Goal: Task Accomplishment & Management: Manage account settings

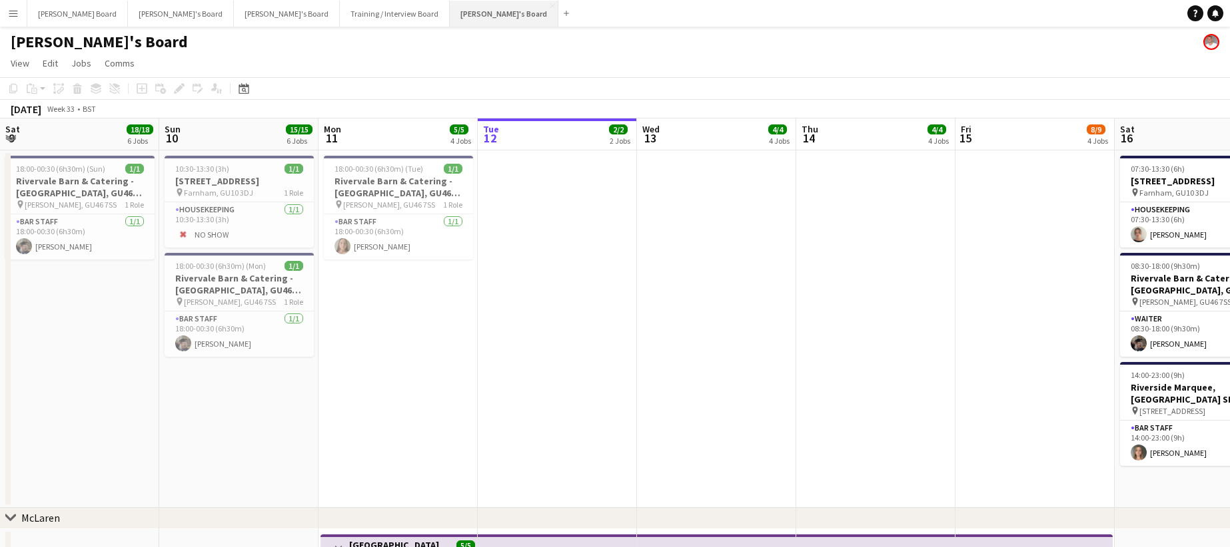
scroll to position [0, 318]
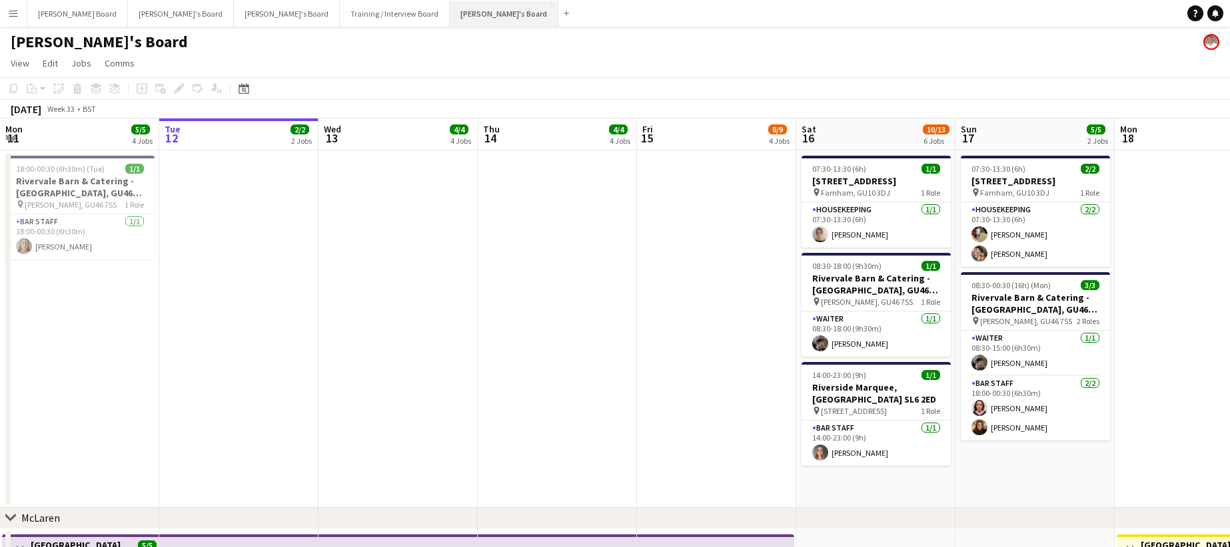
click at [450, 21] on button "[PERSON_NAME]'s Board Close" at bounding box center [504, 14] width 109 height 26
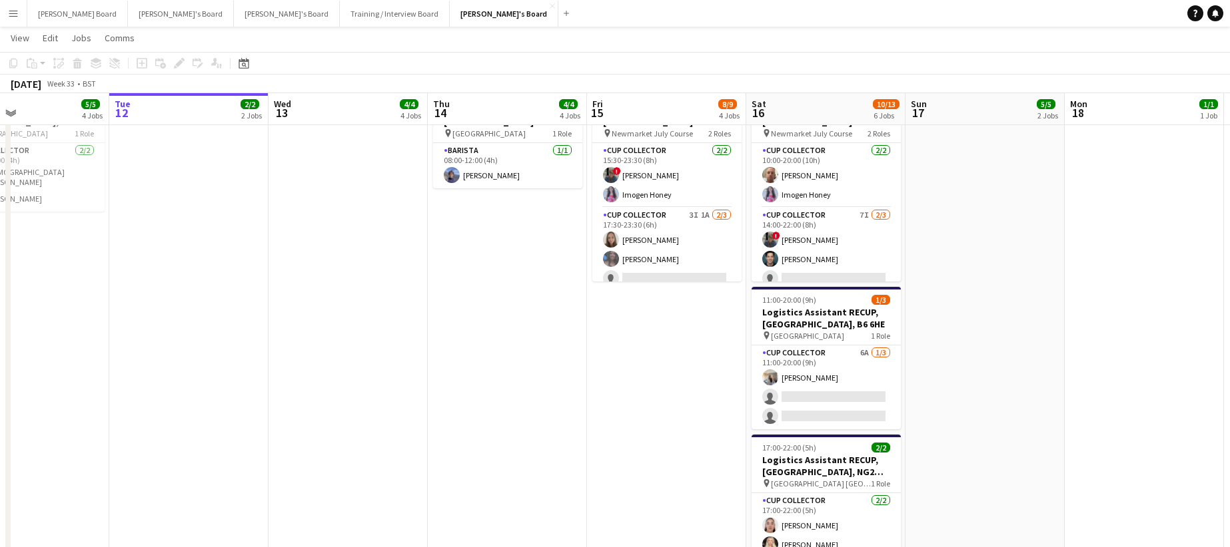
scroll to position [0, 400]
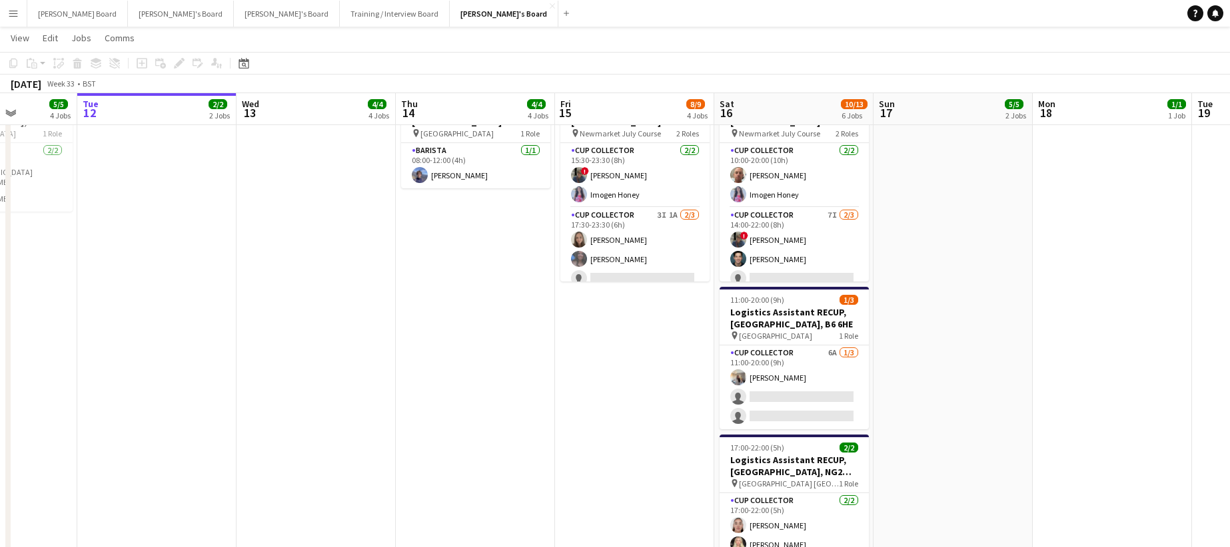
drag, startPoint x: 982, startPoint y: 434, endPoint x: 908, endPoint y: 434, distance: 73.3
click at [814, 396] on app-card-role "CUP COLLECTOR 6A 1/3 11:00-20:00 (9h) Katie Dickson single-neutral-actions sing…" at bounding box center [793, 388] width 149 height 84
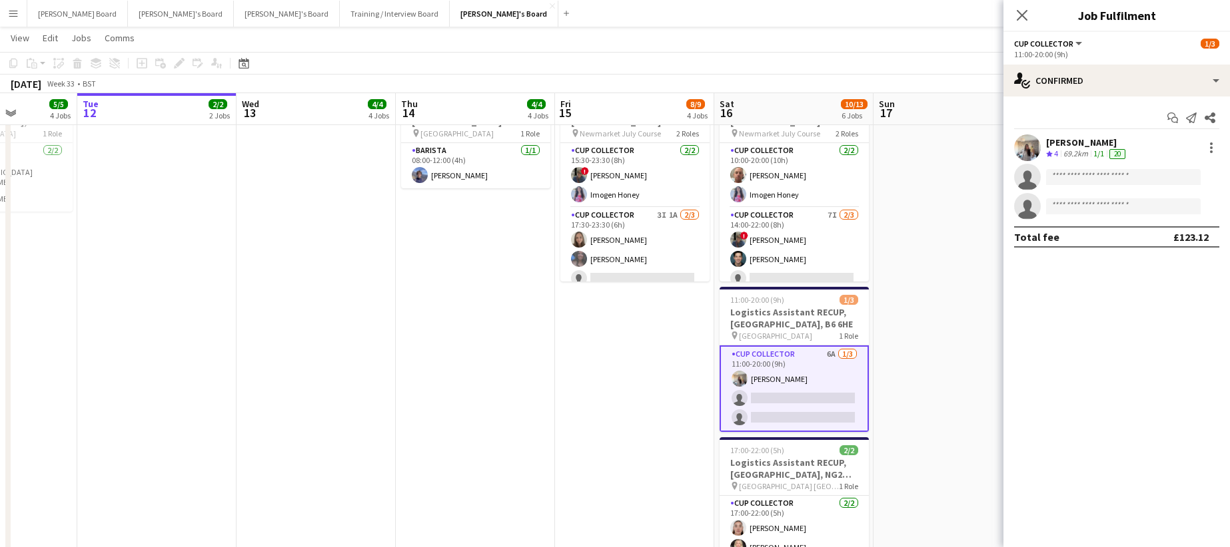
click at [1130, 105] on div "Start chat Send notification Share Katie Dickson Crew rating 4 69.2km 1/1 20 si…" at bounding box center [1116, 178] width 226 height 162
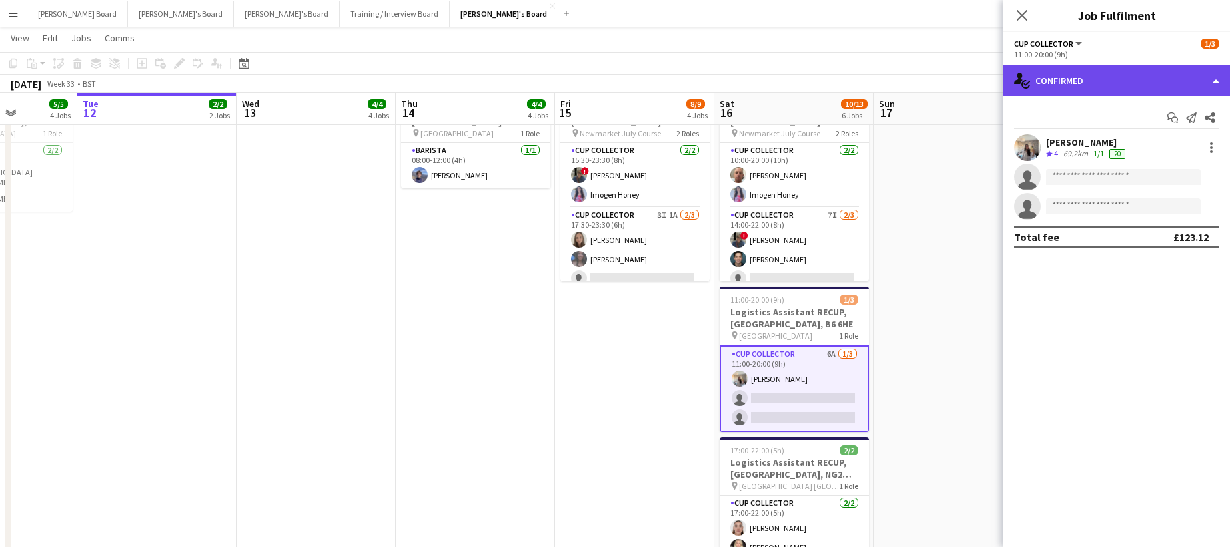
click at [1130, 81] on div "single-neutral-actions-check-2 Confirmed" at bounding box center [1116, 81] width 226 height 32
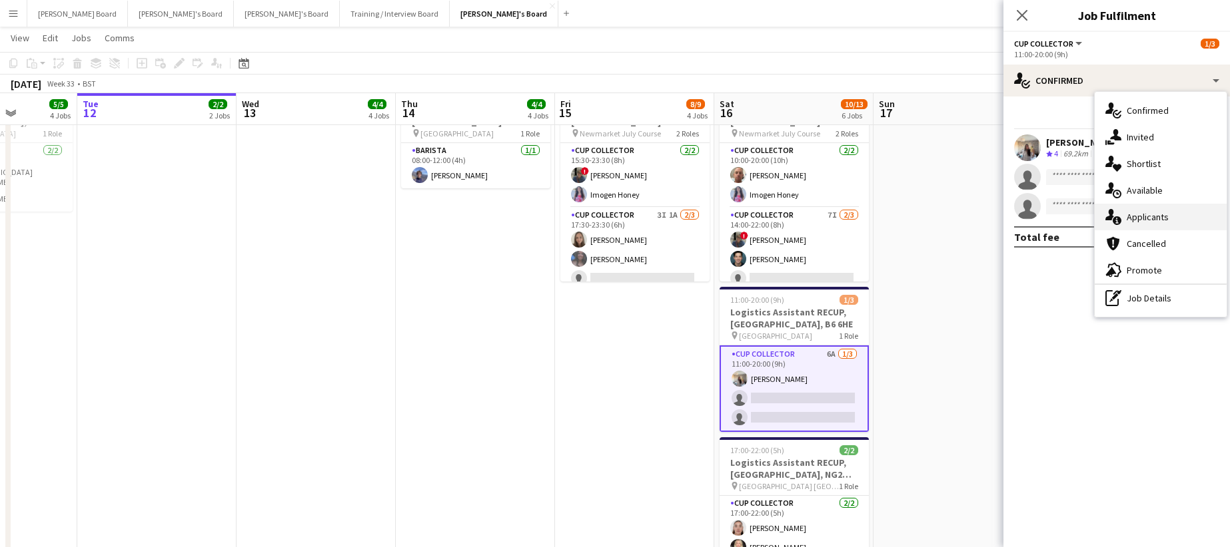
click at [1176, 208] on div "single-neutral-actions-information Applicants" at bounding box center [1160, 217] width 132 height 27
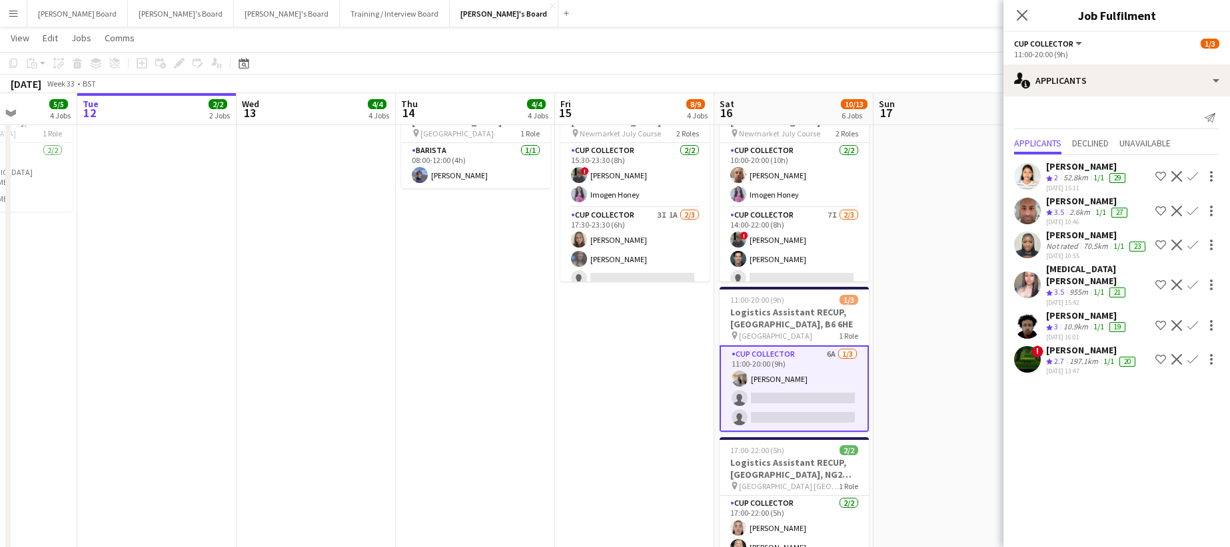
click at [1171, 365] on app-icon "Decline" at bounding box center [1176, 359] width 11 height 11
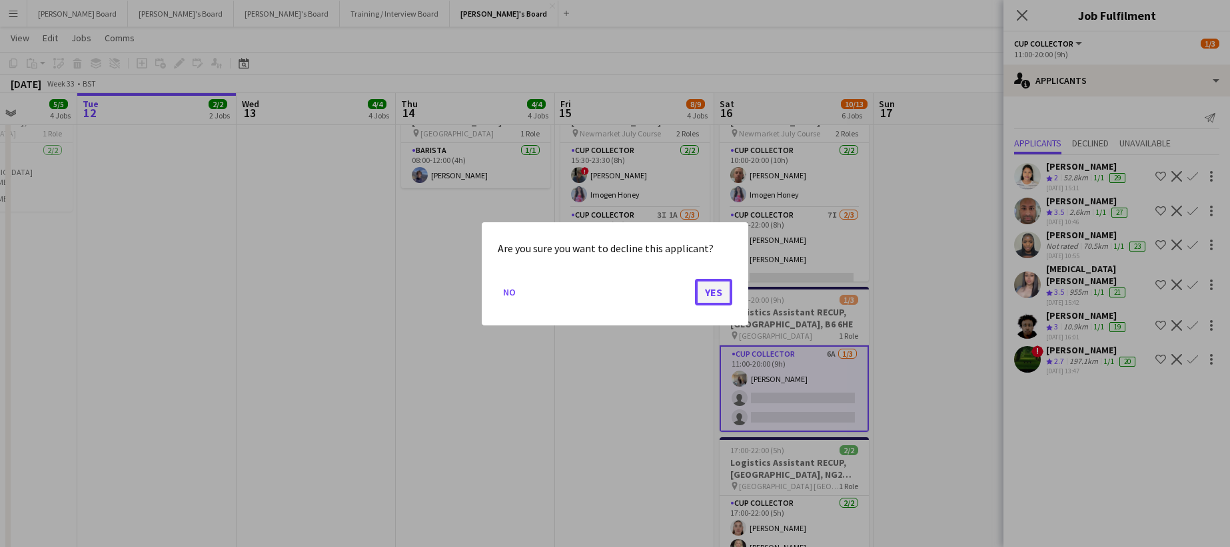
click at [716, 294] on button "Yes" at bounding box center [713, 291] width 37 height 27
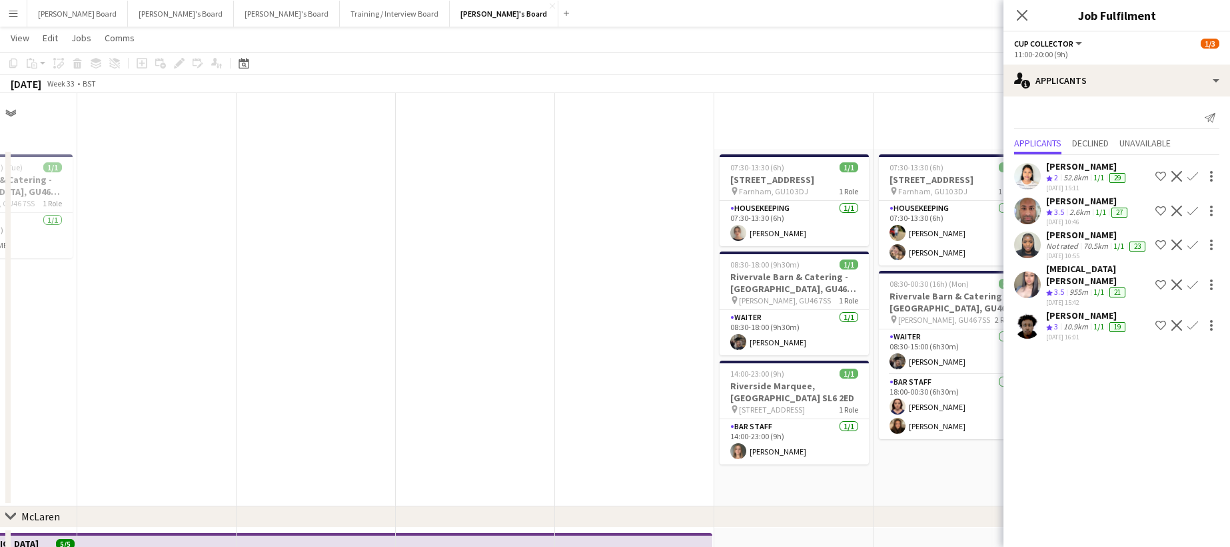
scroll to position [1066, 0]
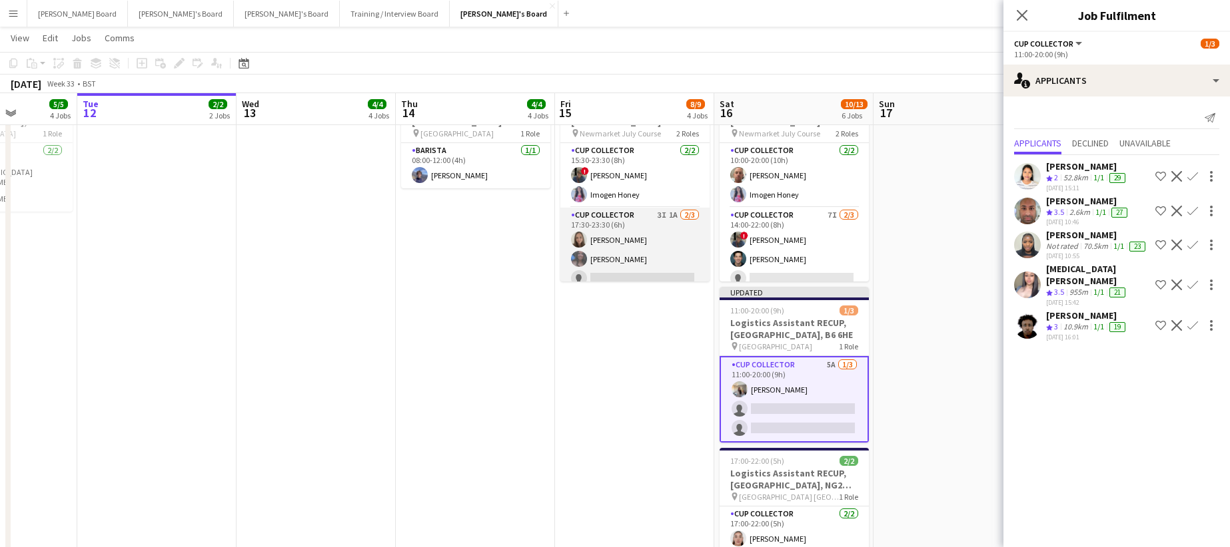
click at [657, 251] on app-card-role "CUP COLLECTOR 3I 1A 2/3 17:30-23:30 (6h) Natalie Napier Chloe King single-neutr…" at bounding box center [634, 250] width 149 height 84
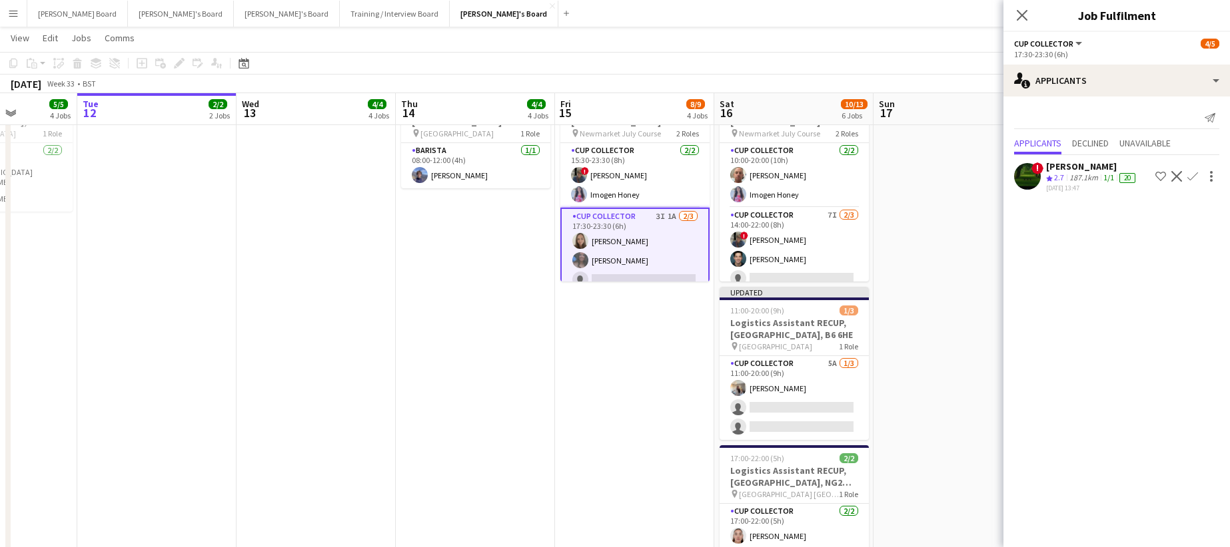
click at [1183, 180] on button "Decline" at bounding box center [1176, 177] width 16 height 16
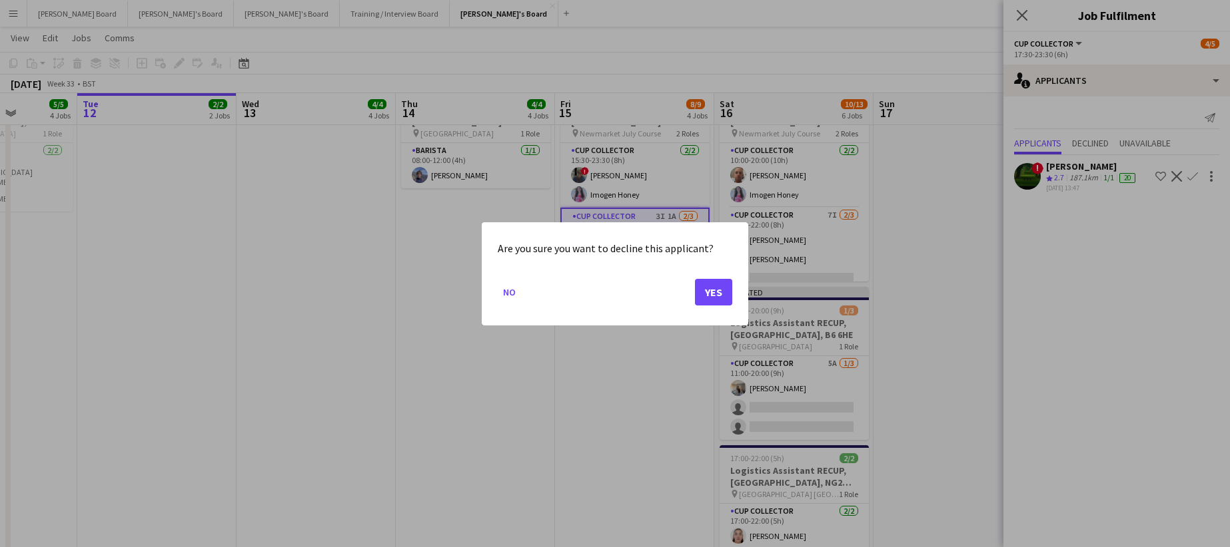
scroll to position [0, 0]
click at [715, 284] on button "Yes" at bounding box center [713, 291] width 37 height 27
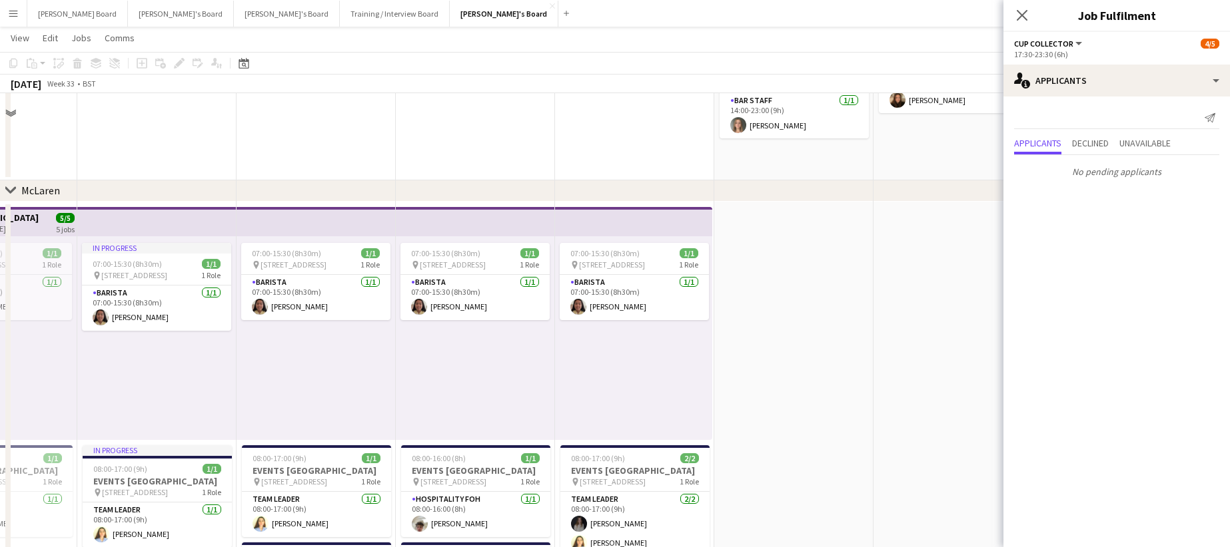
scroll to position [89, 0]
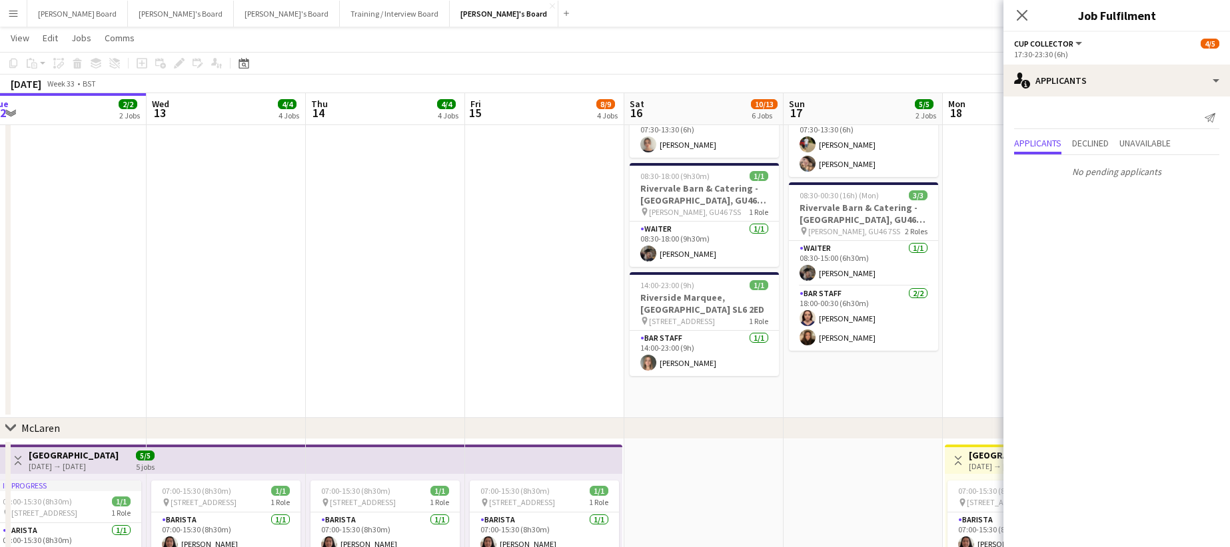
drag, startPoint x: 916, startPoint y: 327, endPoint x: 261, endPoint y: 283, distance: 656.2
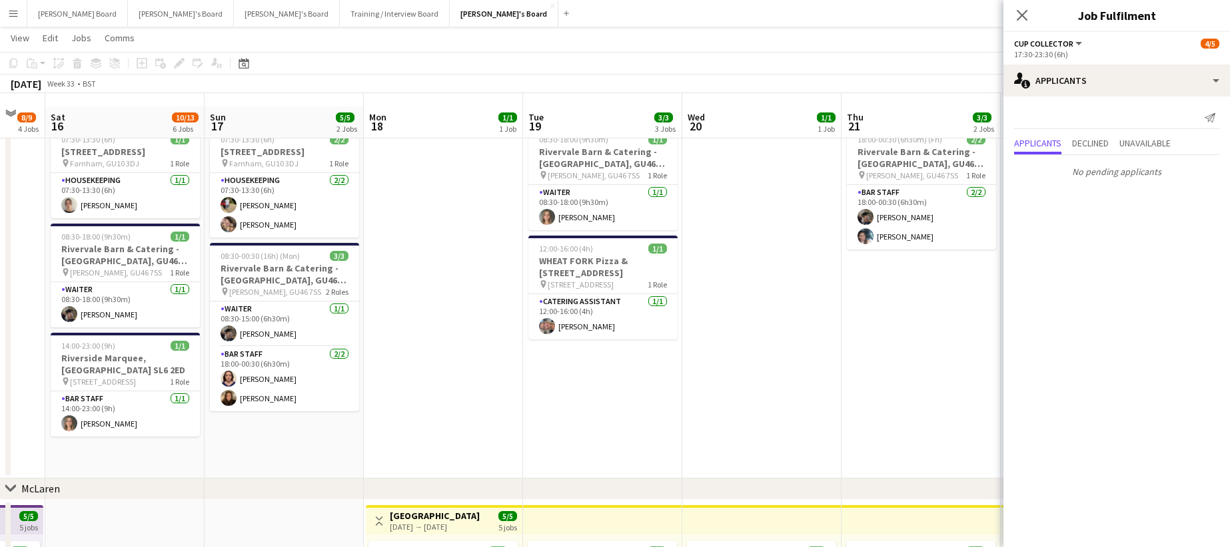
scroll to position [0, 0]
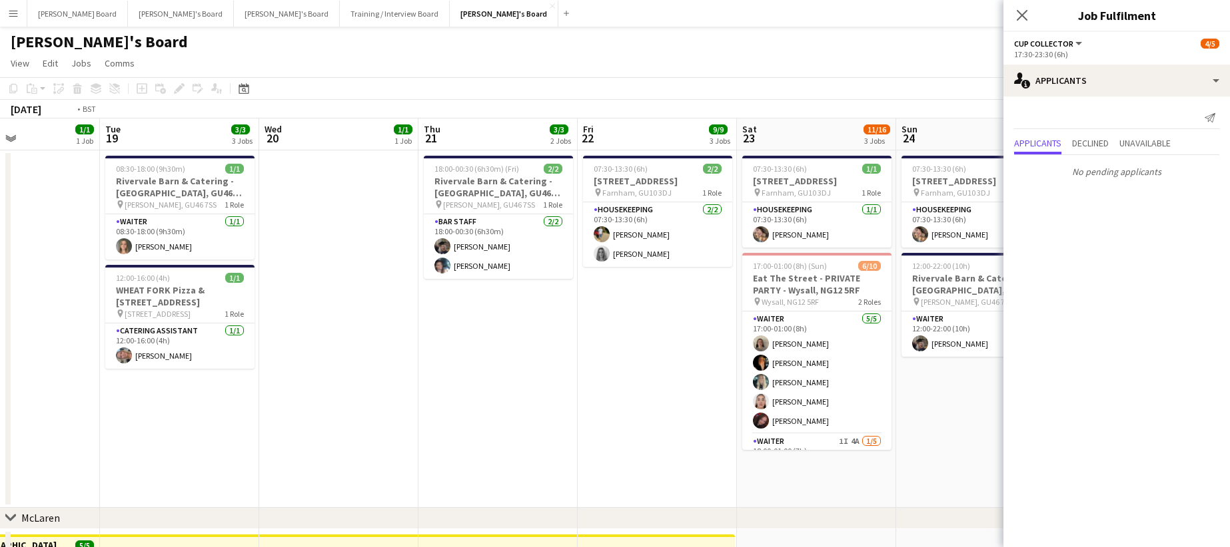
drag, startPoint x: 524, startPoint y: 312, endPoint x: 390, endPoint y: 313, distance: 133.2
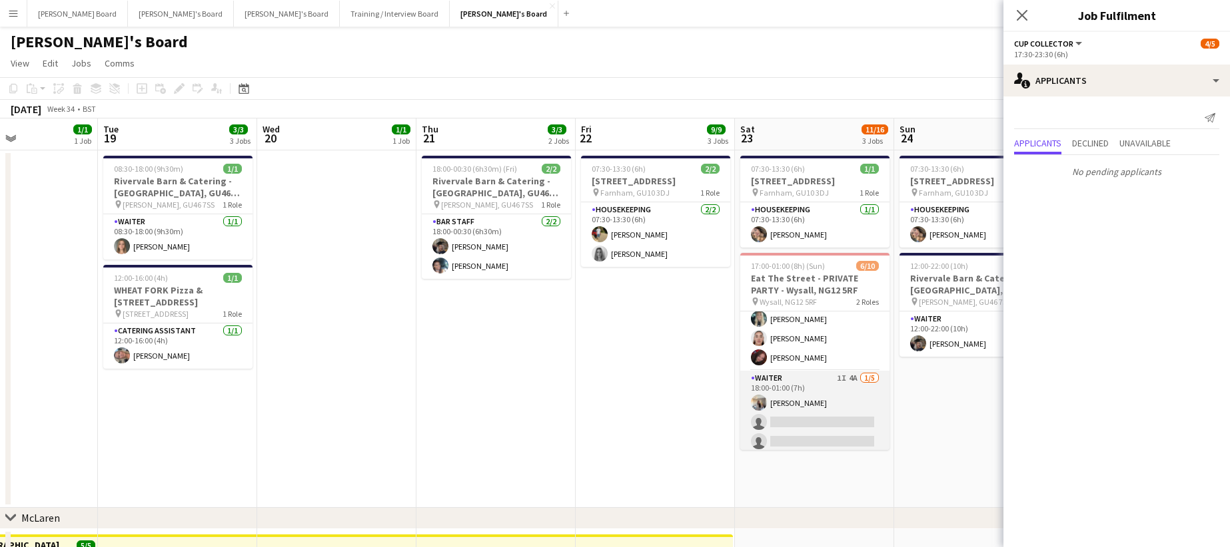
scroll to position [89, 0]
click at [837, 388] on app-card-role "Waiter 1I 4A 1/5 18:00-01:00 (7h) Katie Dickson single-neutral-actions single-n…" at bounding box center [814, 407] width 149 height 123
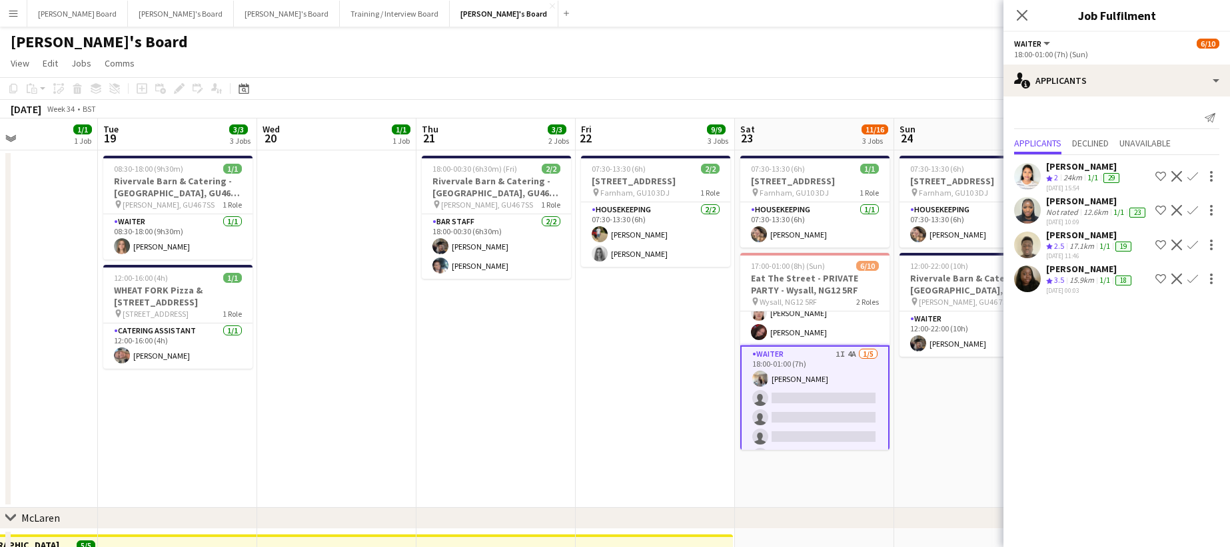
click at [661, 286] on app-date-cell "07:30-13:30 (6h) 2/2 Millbridge Court GU10 3DJ pin Farnham, GU10 3DJ 1 Role Hou…" at bounding box center [654, 330] width 159 height 358
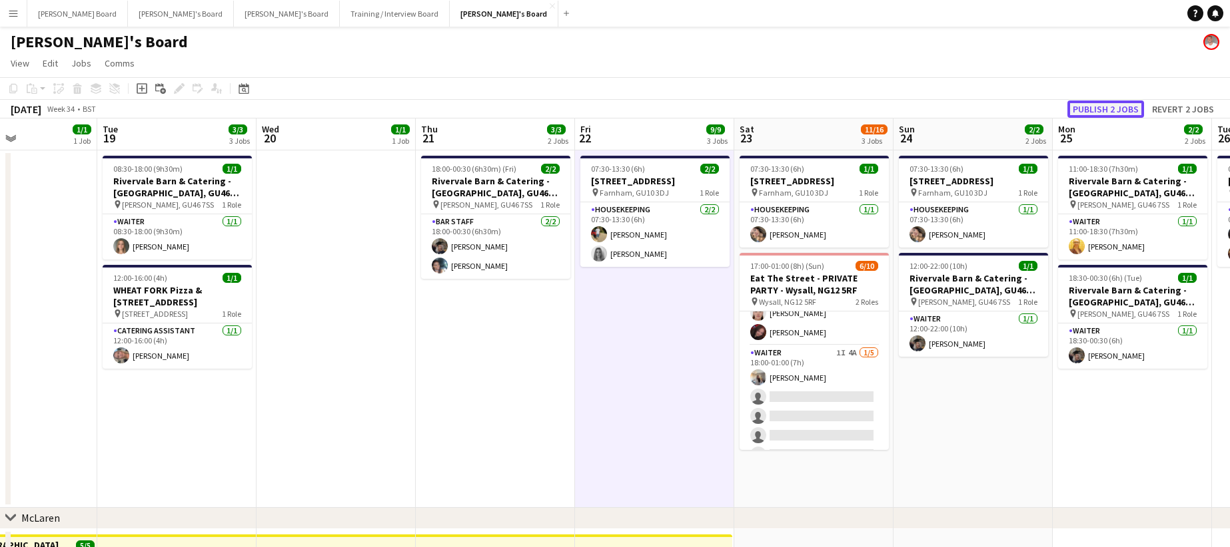
click at [1084, 112] on button "Publish 2 jobs" at bounding box center [1105, 109] width 77 height 17
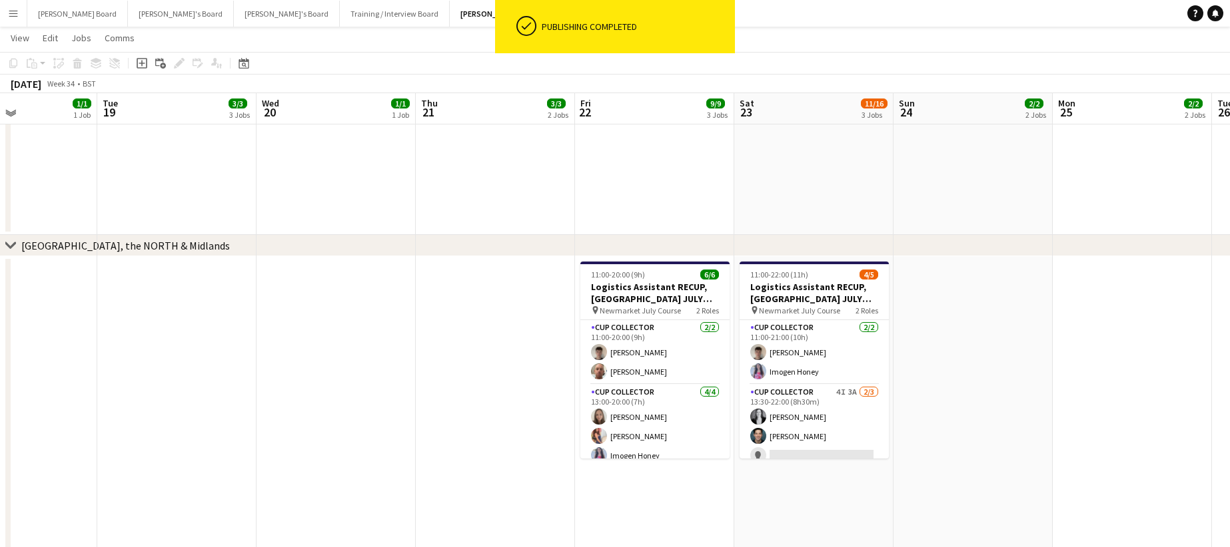
scroll to position [888, 0]
click at [819, 444] on app-card-role "CUP COLLECTOR 4I 3A 2/3 13:30-22:00 (8h30m) Bethany Elliott Leo Long single-neu…" at bounding box center [813, 428] width 149 height 84
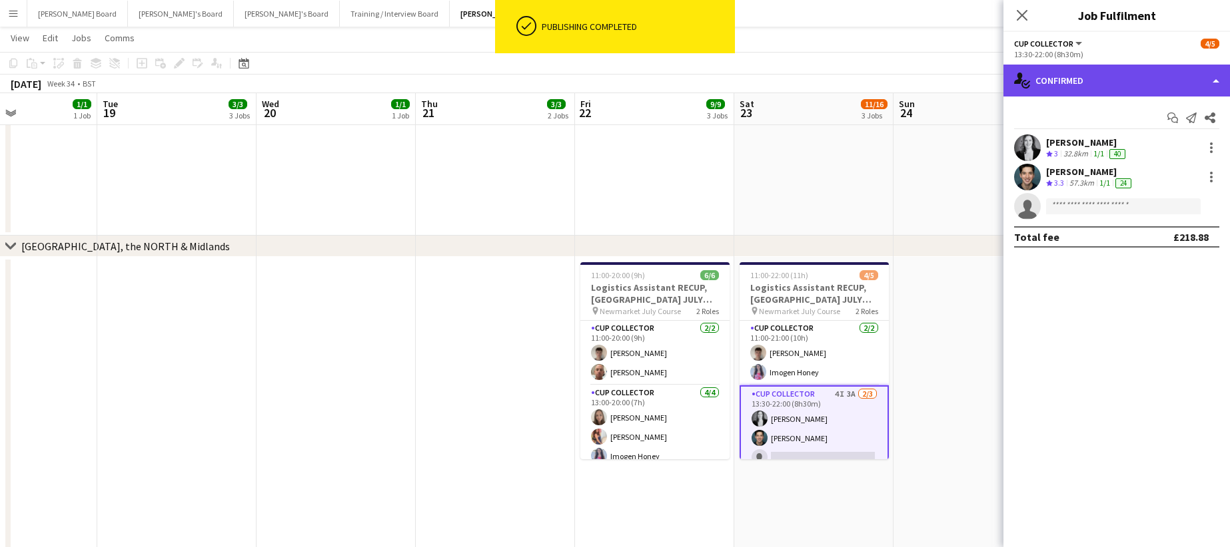
click at [1123, 71] on div "single-neutral-actions-check-2 Confirmed" at bounding box center [1116, 81] width 226 height 32
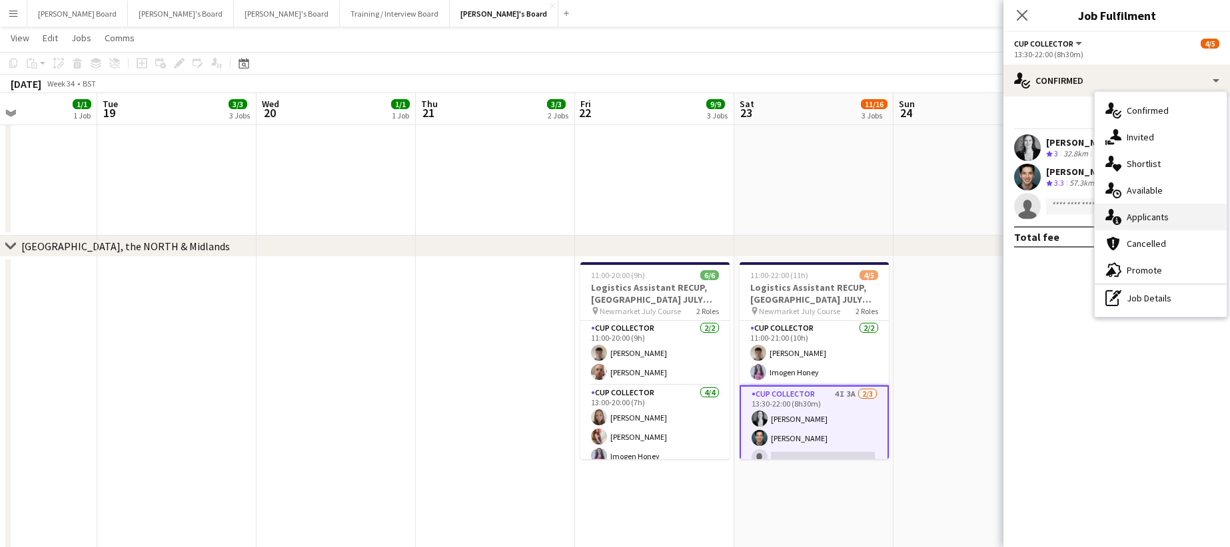
click at [1136, 216] on div "single-neutral-actions-information Applicants" at bounding box center [1160, 217] width 132 height 27
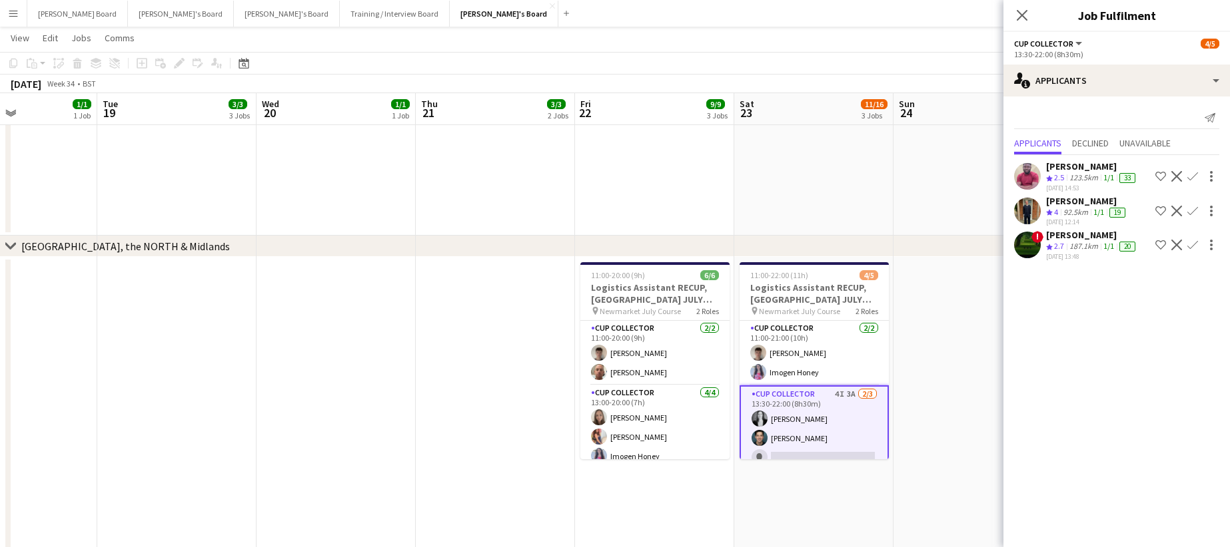
click at [1070, 237] on div "[PERSON_NAME]" at bounding box center [1092, 235] width 92 height 12
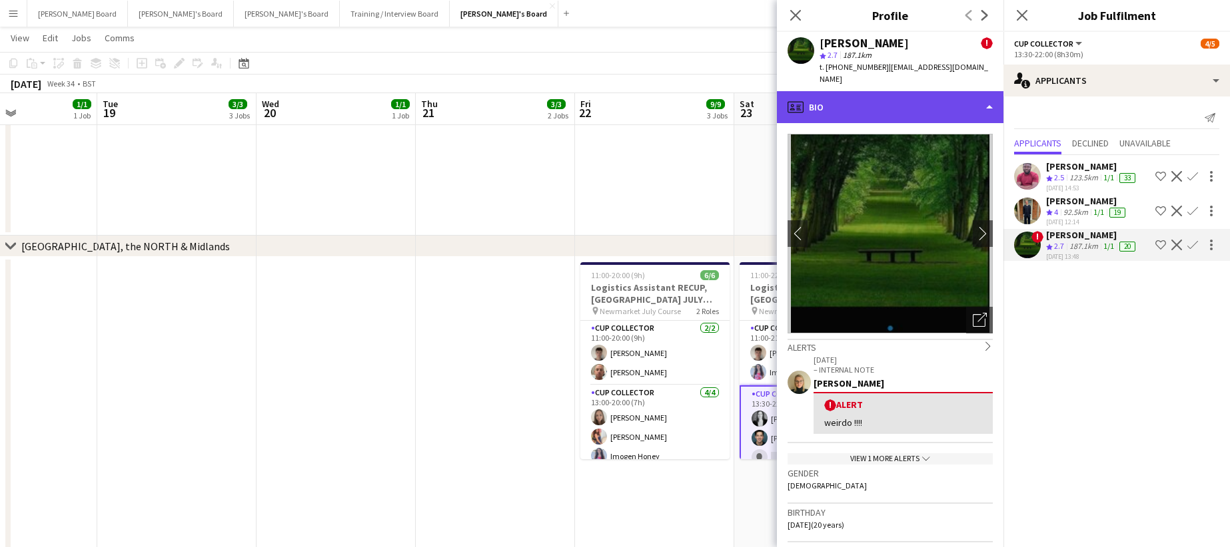
click at [889, 104] on div "profile Bio" at bounding box center [890, 107] width 226 height 32
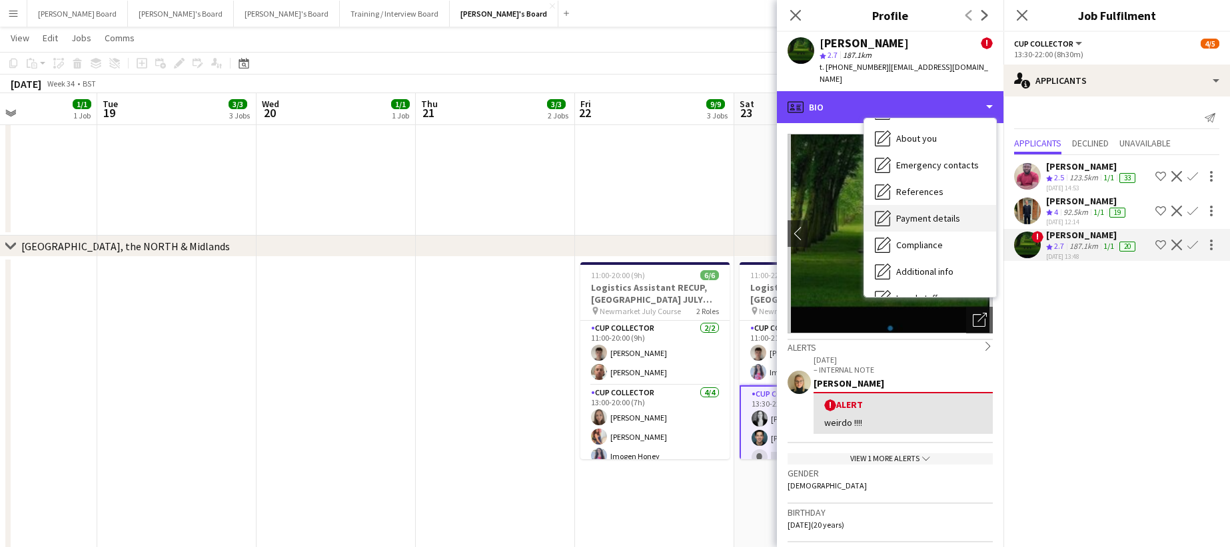
scroll to position [205, 0]
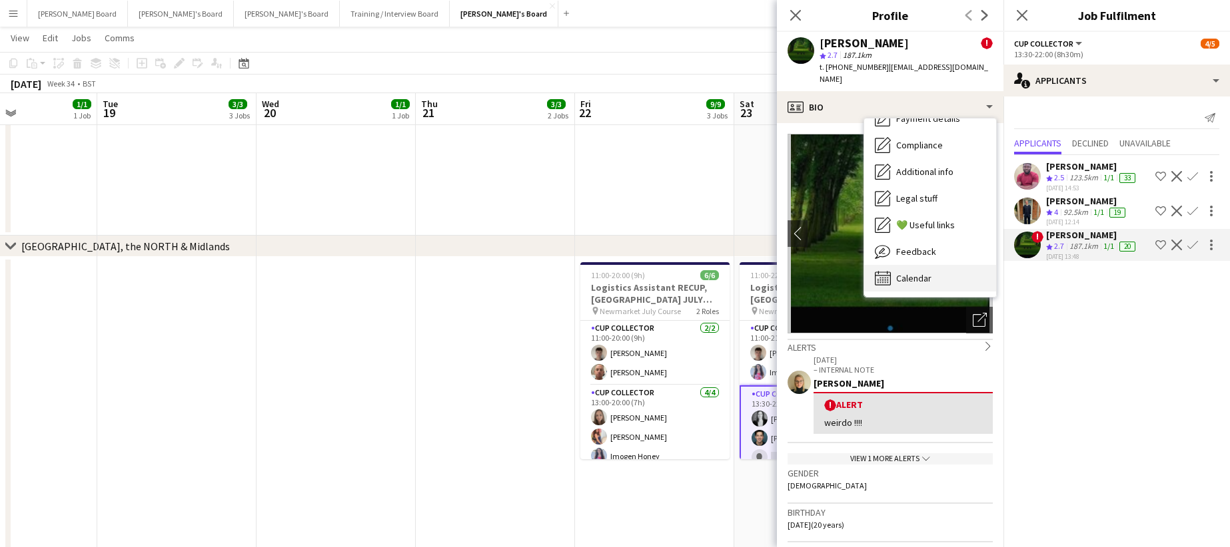
click at [930, 276] on div "Calendar Calendar" at bounding box center [930, 278] width 132 height 27
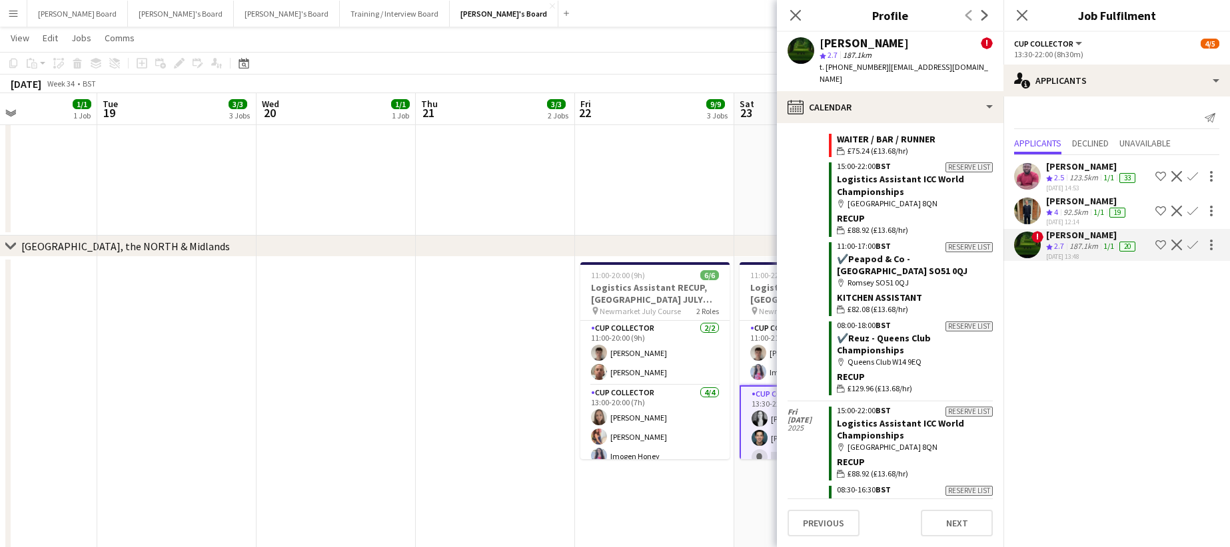
scroll to position [10254, 0]
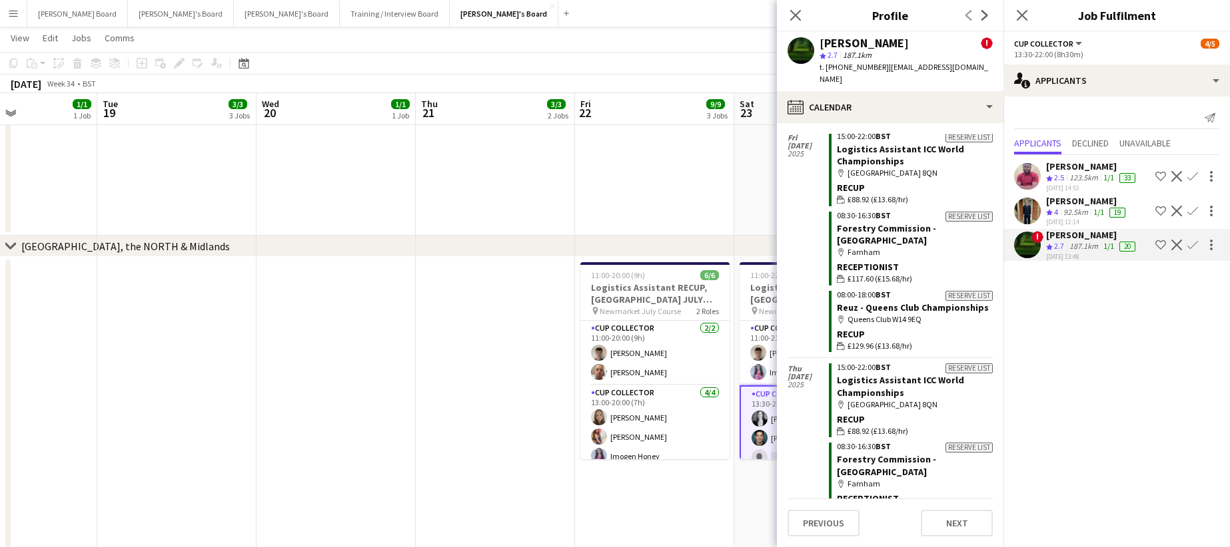
click at [1178, 245] on app-icon "Decline" at bounding box center [1176, 245] width 11 height 11
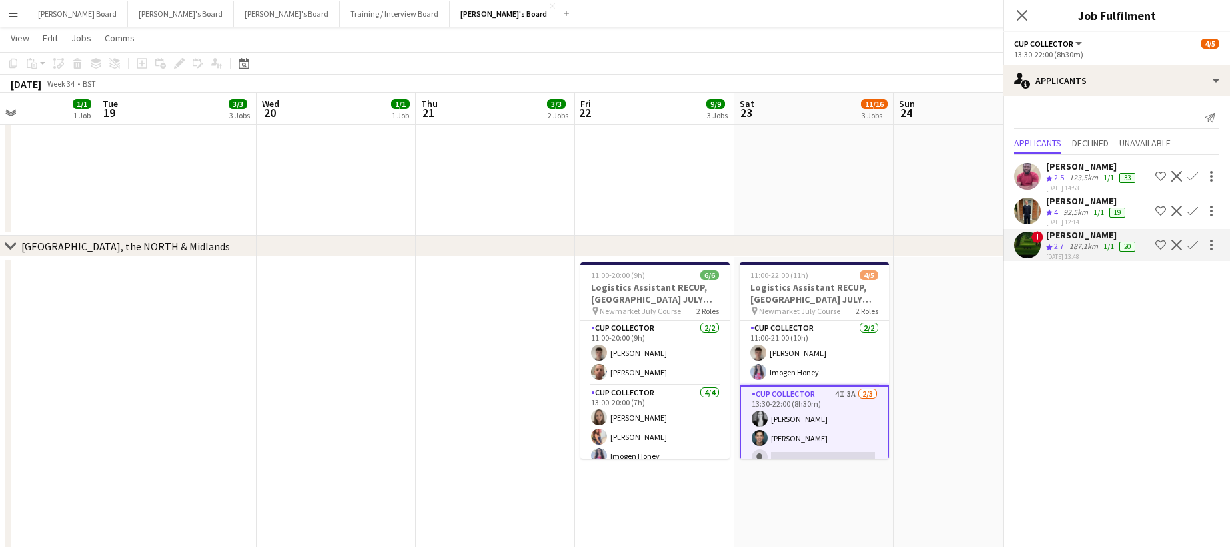
scroll to position [0, 0]
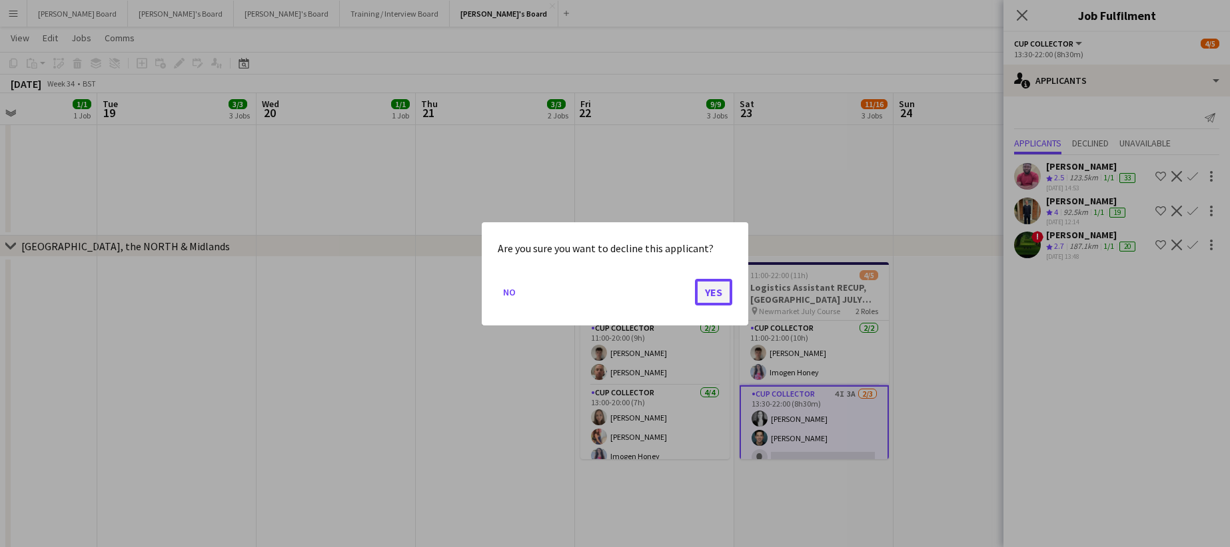
click at [701, 284] on button "Yes" at bounding box center [713, 291] width 37 height 27
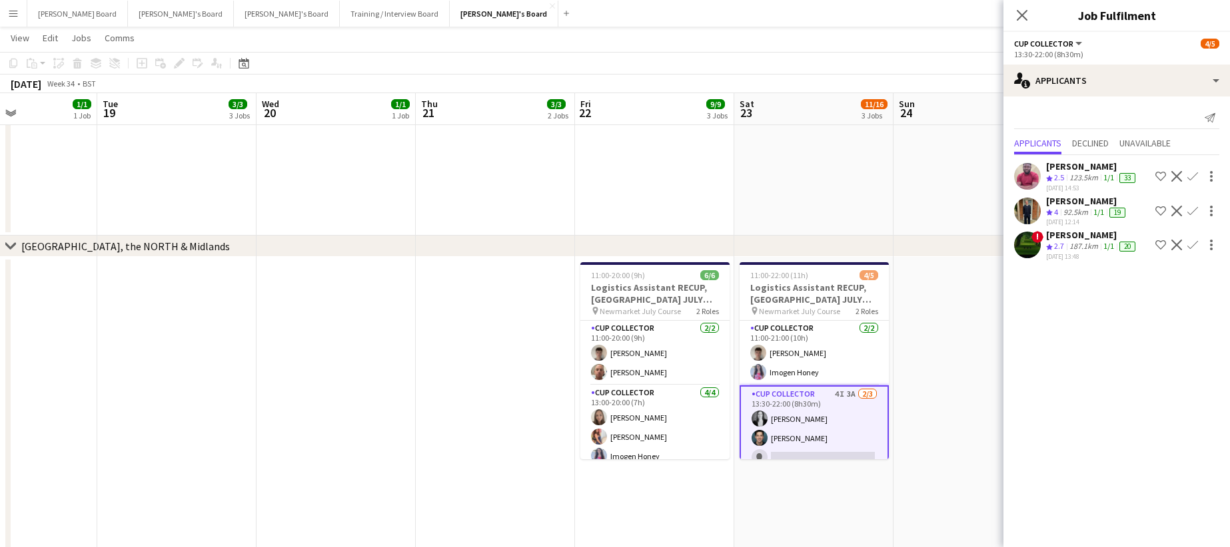
scroll to position [888, 0]
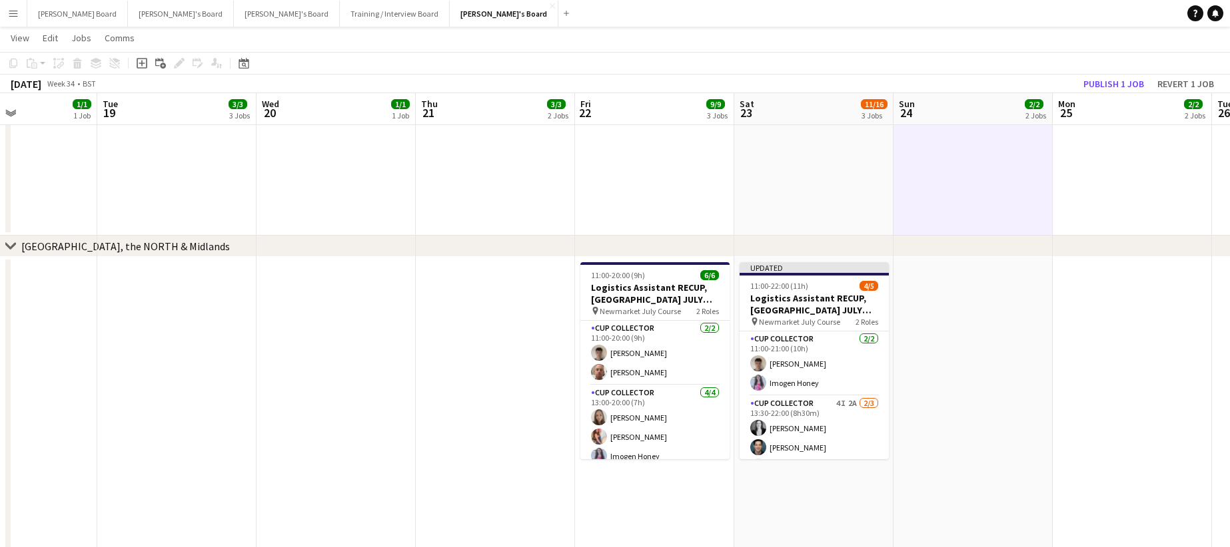
click at [1098, 63] on app-toolbar "Copy Paste Paste Ctrl+V Paste with crew Ctrl+Shift+V Paste linked Job Delete Gr…" at bounding box center [615, 63] width 1230 height 23
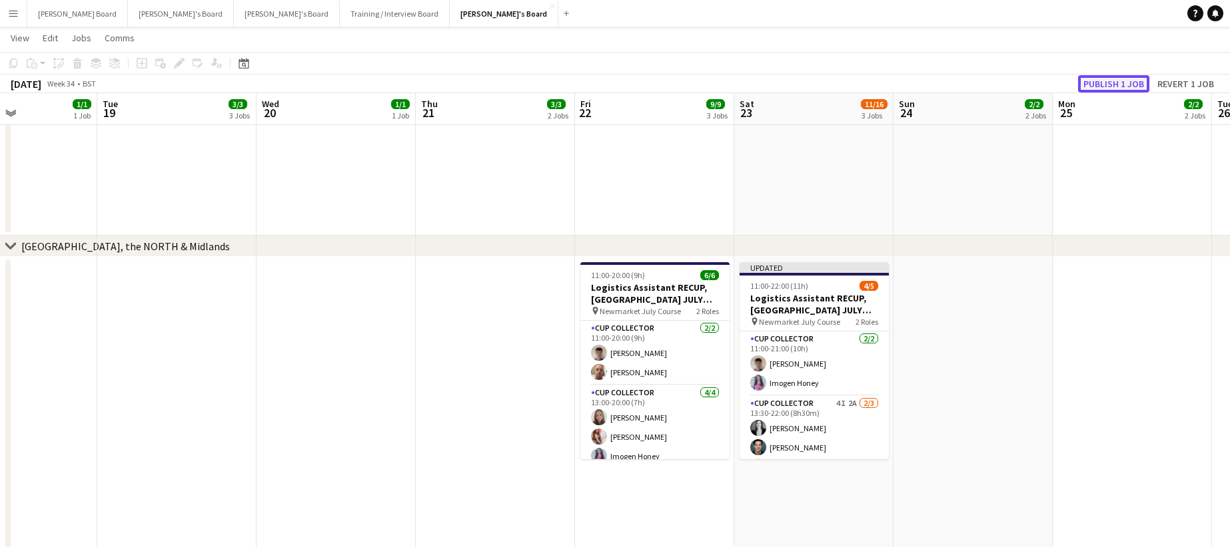
click at [1098, 78] on button "Publish 1 job" at bounding box center [1113, 83] width 71 height 17
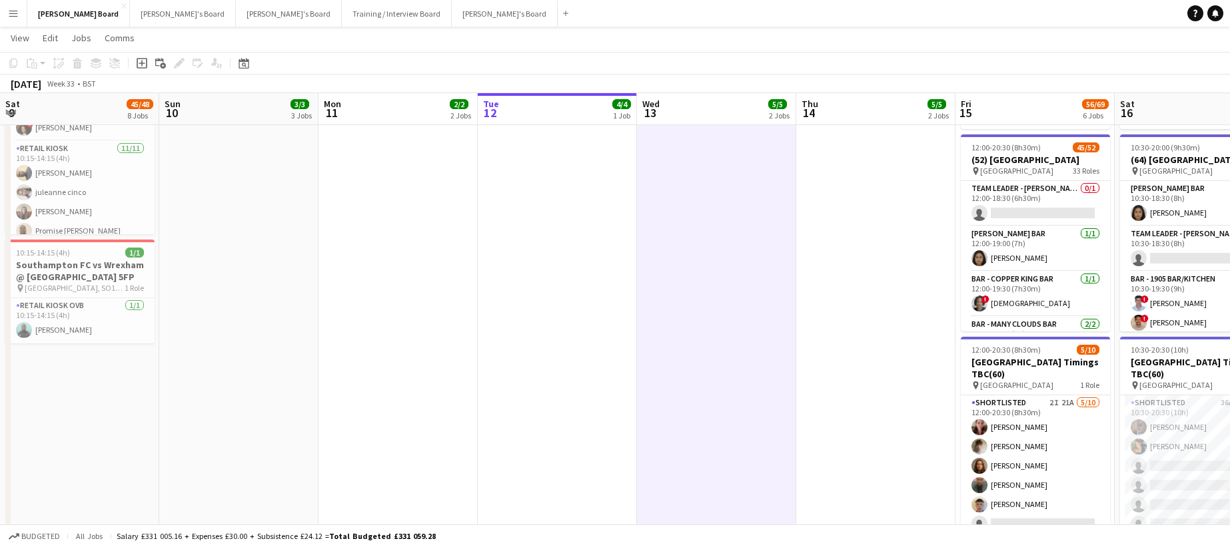
scroll to position [533, 0]
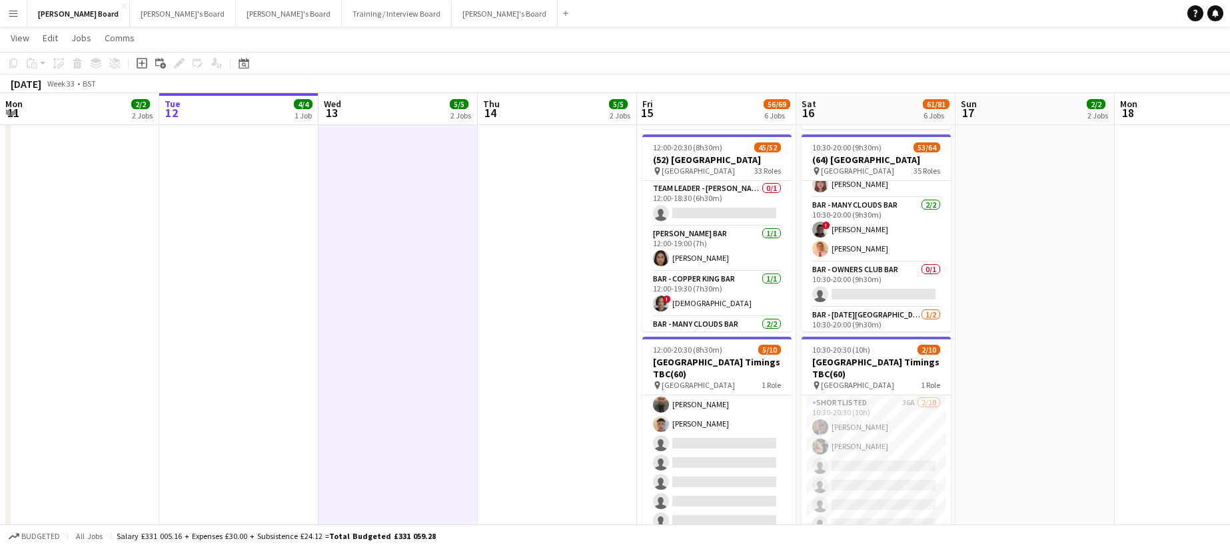
click at [17, 15] on app-icon "Menu" at bounding box center [13, 13] width 11 height 11
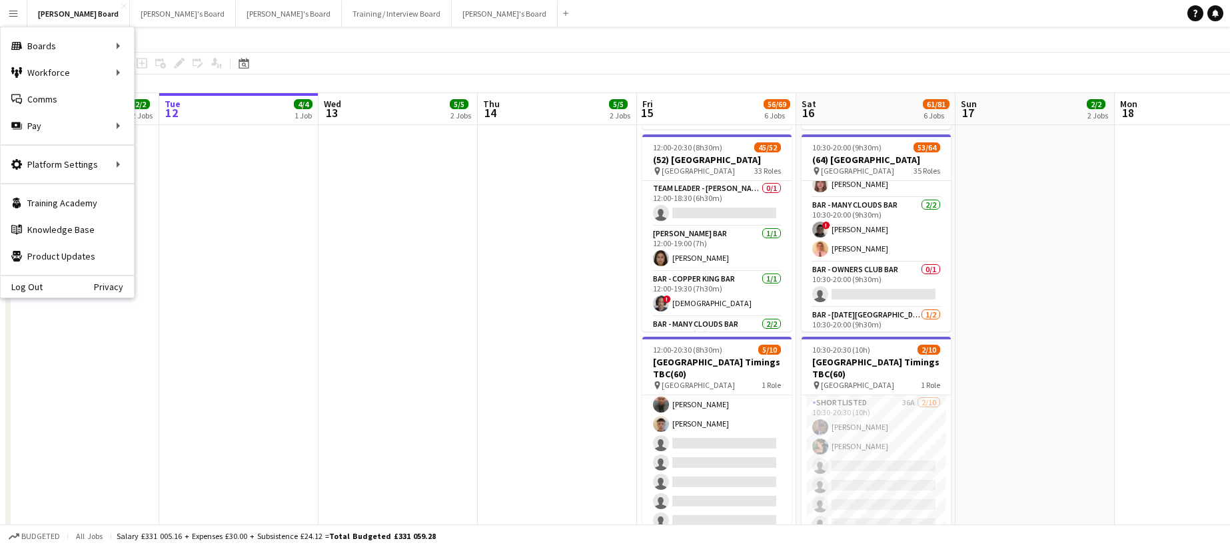
drag, startPoint x: 443, startPoint y: 193, endPoint x: 476, endPoint y: 173, distance: 38.6
click at [443, 193] on app-date-cell at bounding box center [397, 297] width 159 height 530
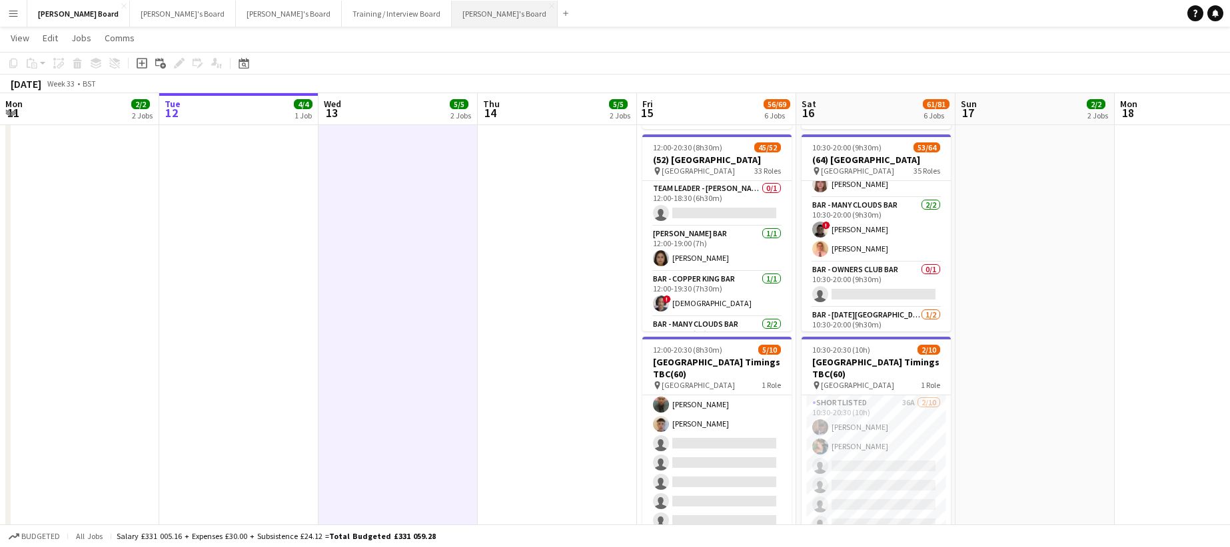
drag, startPoint x: 367, startPoint y: 12, endPoint x: 398, endPoint y: 20, distance: 32.3
click at [452, 12] on button "[PERSON_NAME]'s Board Close" at bounding box center [505, 14] width 106 height 26
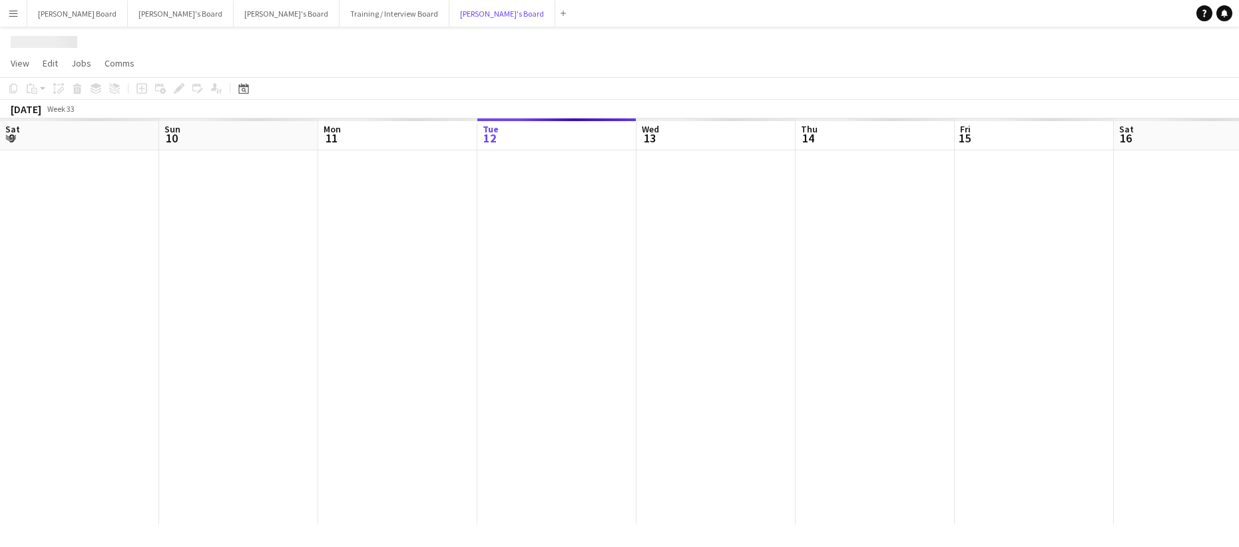
scroll to position [0, 318]
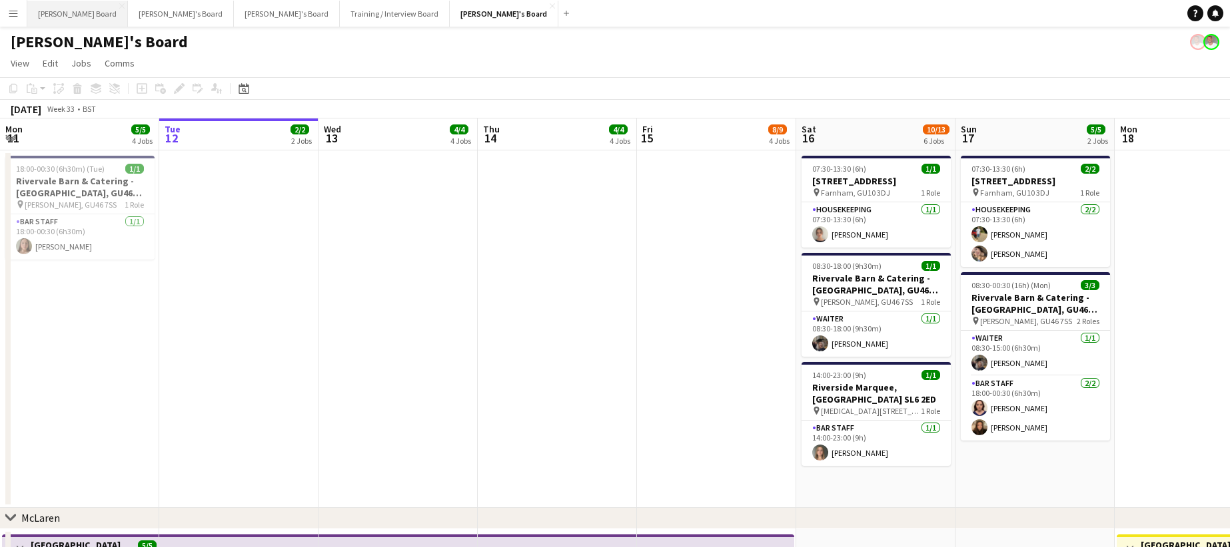
click at [62, 12] on button "Dean's Board Close" at bounding box center [77, 14] width 101 height 26
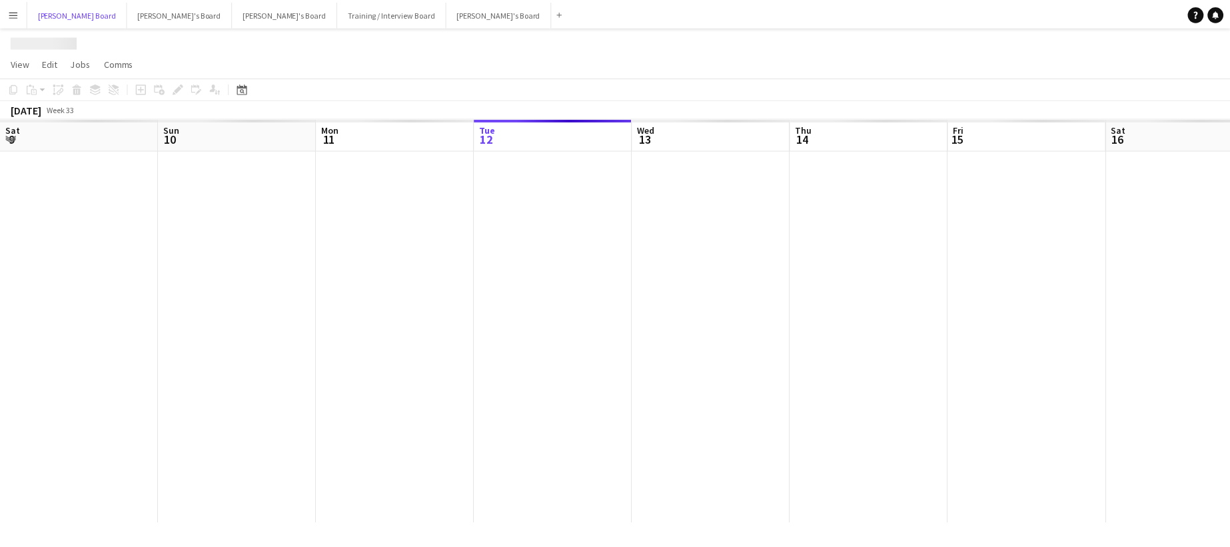
scroll to position [0, 318]
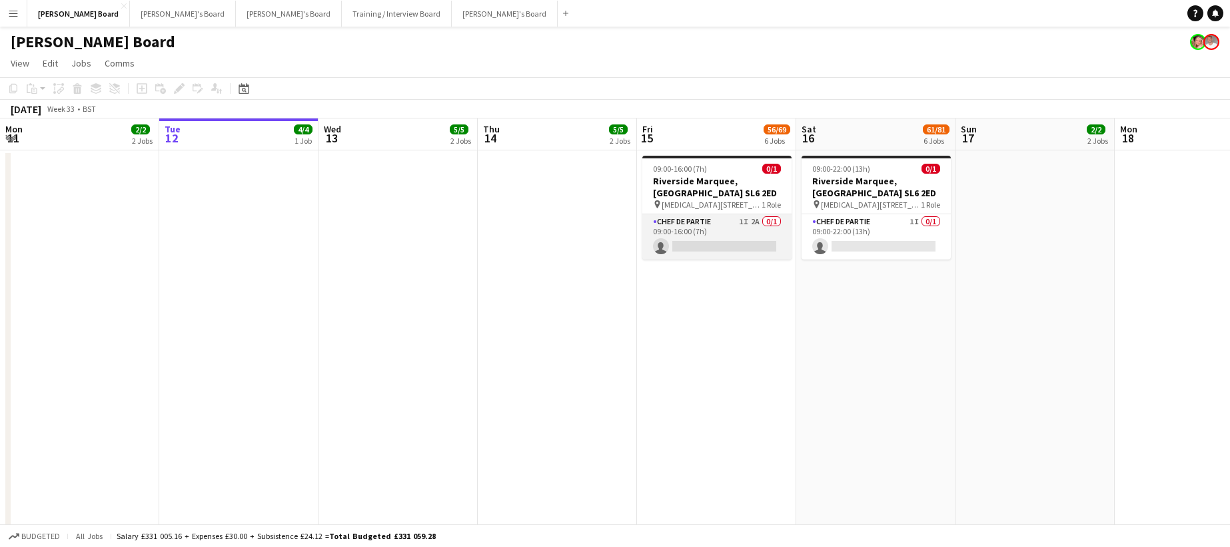
click at [753, 240] on app-card-role "Chef de Partie 1I 2A 0/1 09:00-16:00 (7h) single-neutral-actions" at bounding box center [716, 236] width 149 height 45
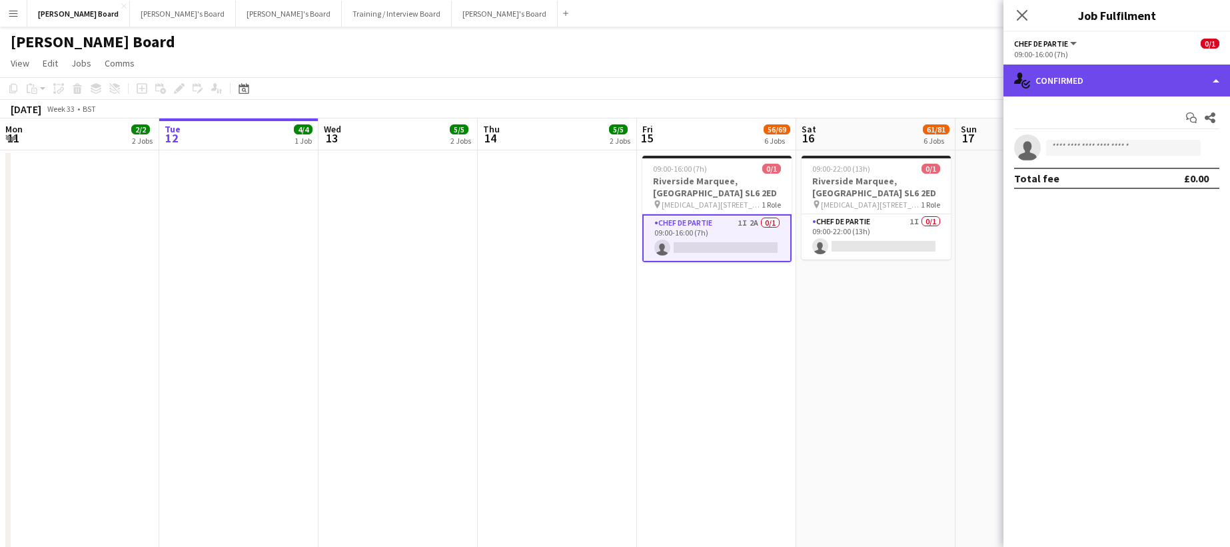
click at [1080, 81] on div "single-neutral-actions-check-2 Confirmed" at bounding box center [1116, 81] width 226 height 32
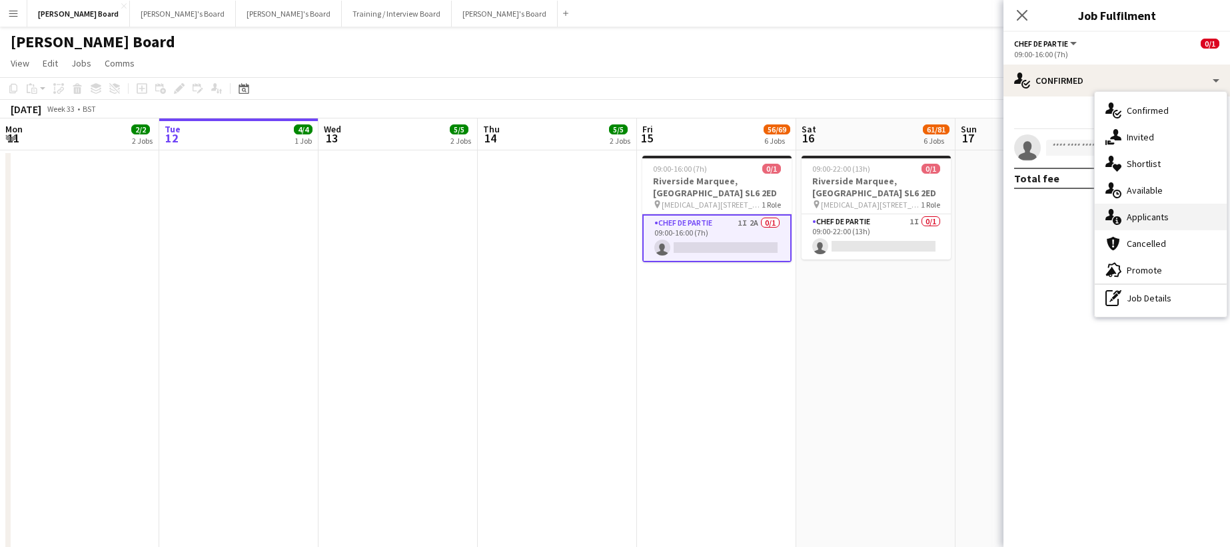
click at [1174, 219] on div "single-neutral-actions-information Applicants" at bounding box center [1160, 217] width 132 height 27
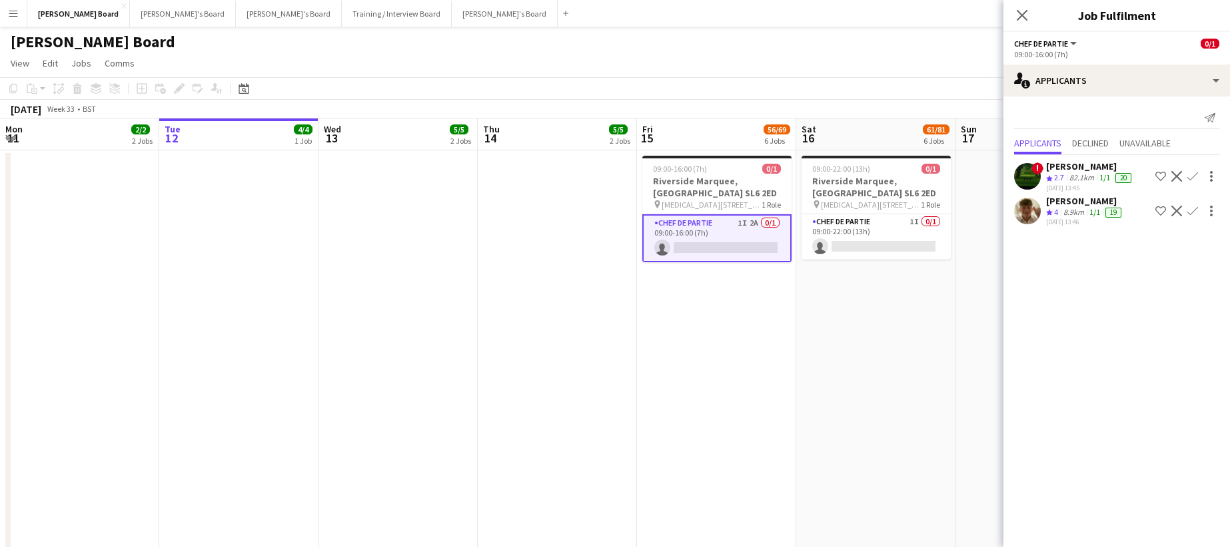
click at [1180, 175] on app-icon "Decline" at bounding box center [1176, 176] width 11 height 11
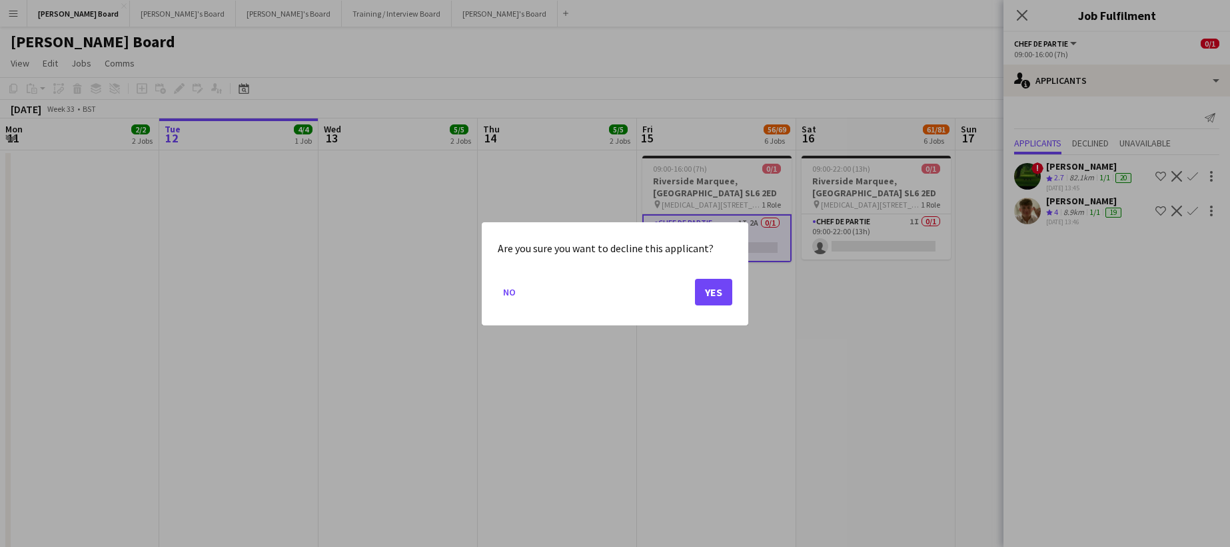
click at [1090, 168] on div at bounding box center [615, 273] width 1230 height 547
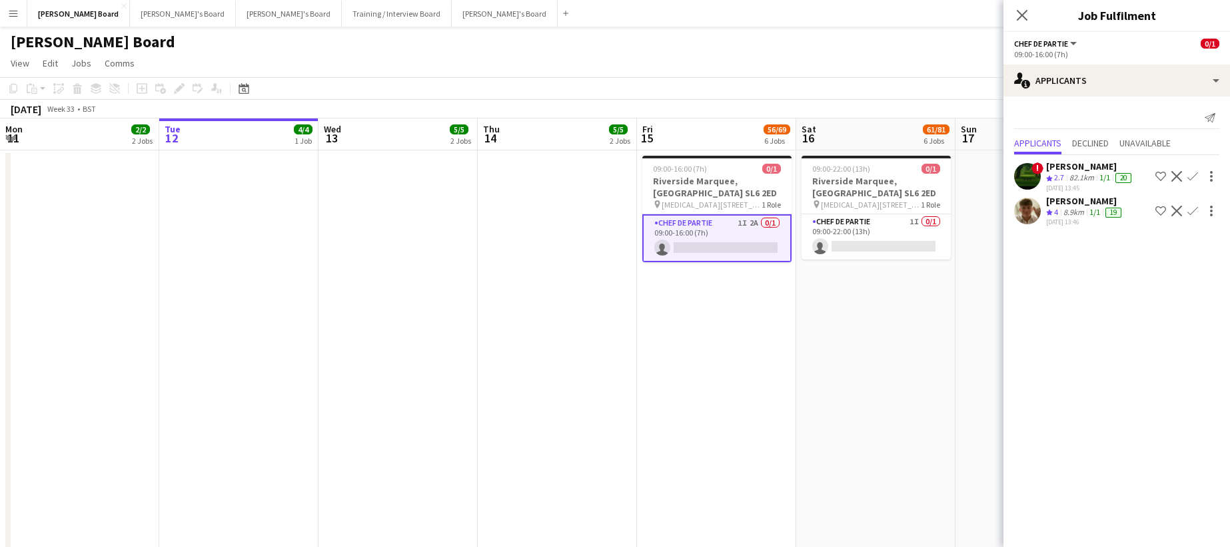
click at [1091, 171] on div "[PERSON_NAME]" at bounding box center [1090, 167] width 88 height 12
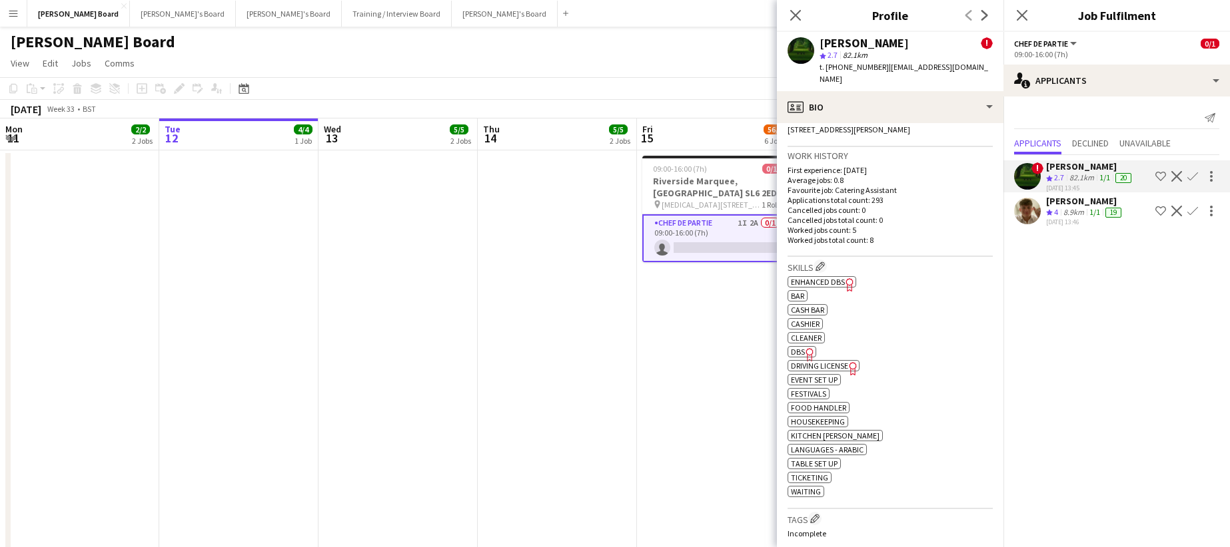
scroll to position [444, 0]
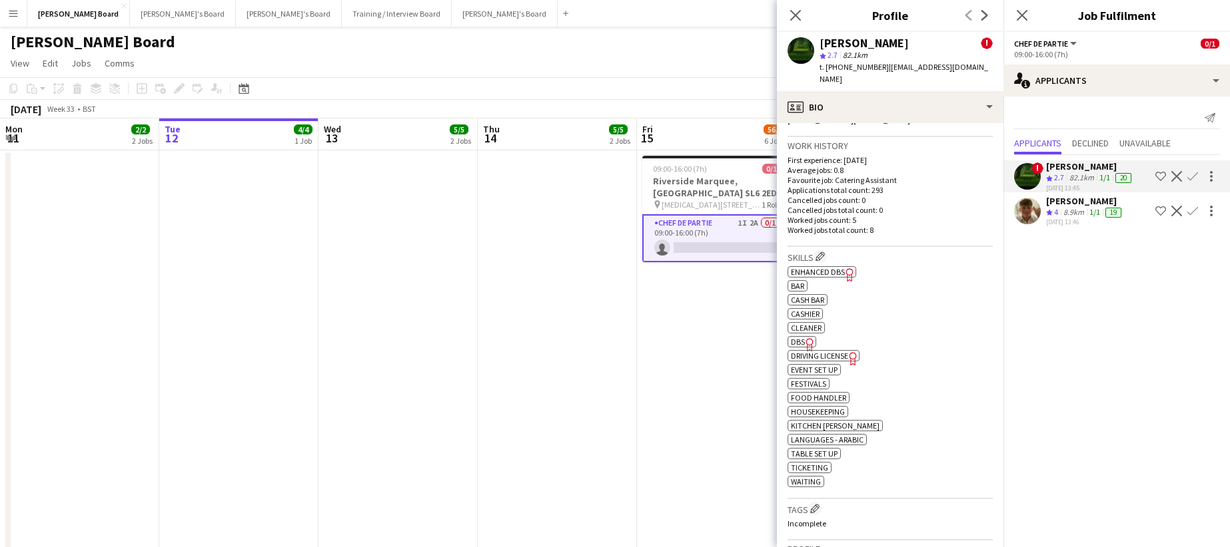
click at [508, 261] on app-date-cell at bounding box center [557, 356] width 159 height 410
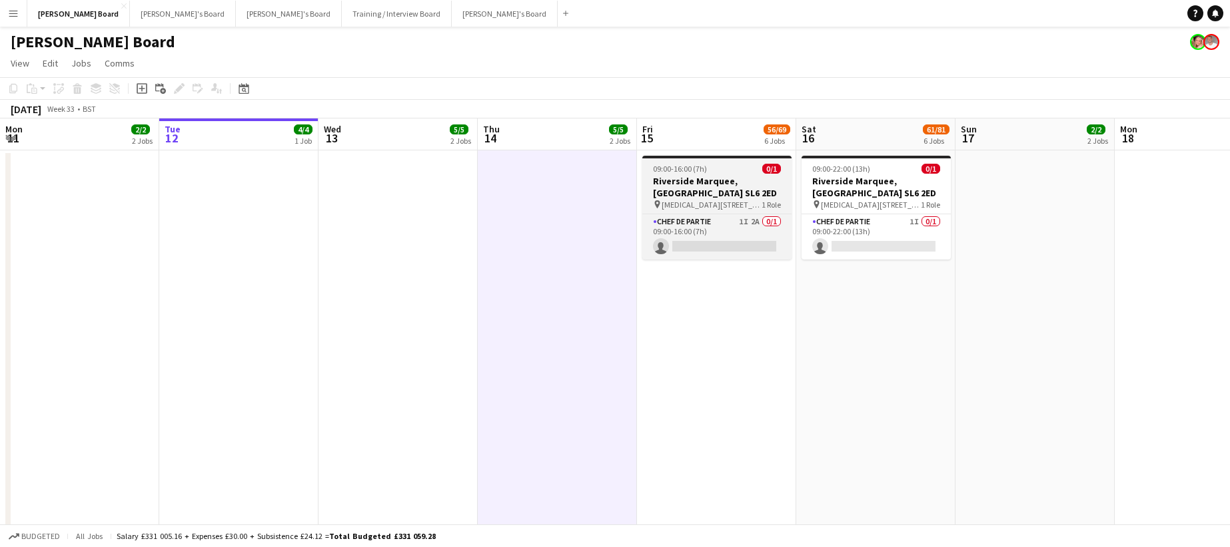
click at [723, 211] on app-job-card "09:00-16:00 (7h) 0/1 Riverside Marquee, Maidenhead SL6 2ED pin Maidenhead, SL6 …" at bounding box center [716, 208] width 149 height 104
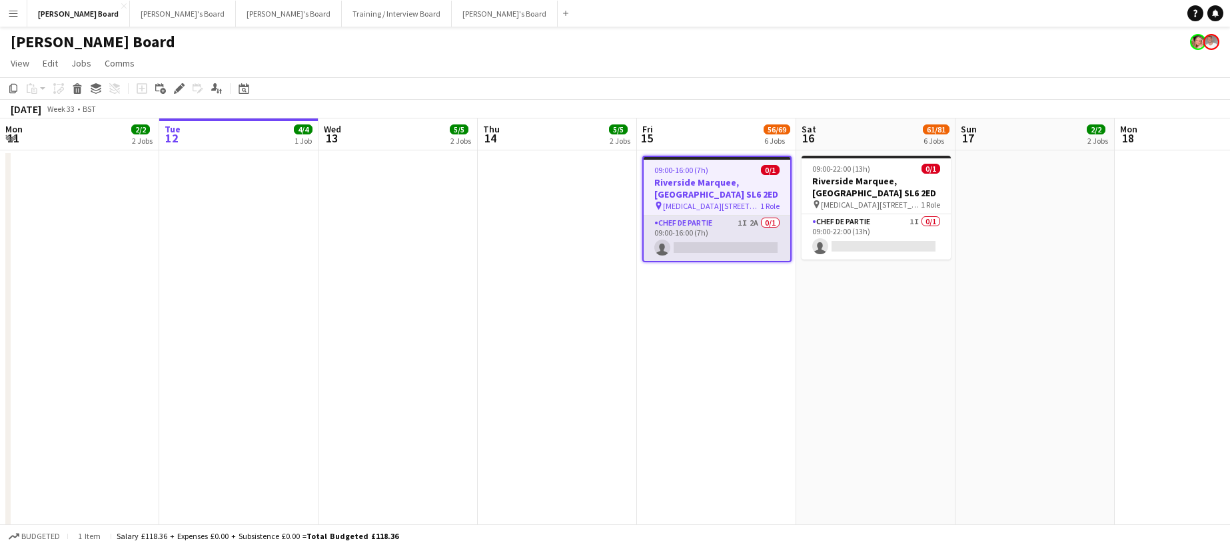
click at [684, 229] on app-card-role "Chef de Partie 1I 2A 0/1 09:00-16:00 (7h) single-neutral-actions" at bounding box center [716, 238] width 147 height 45
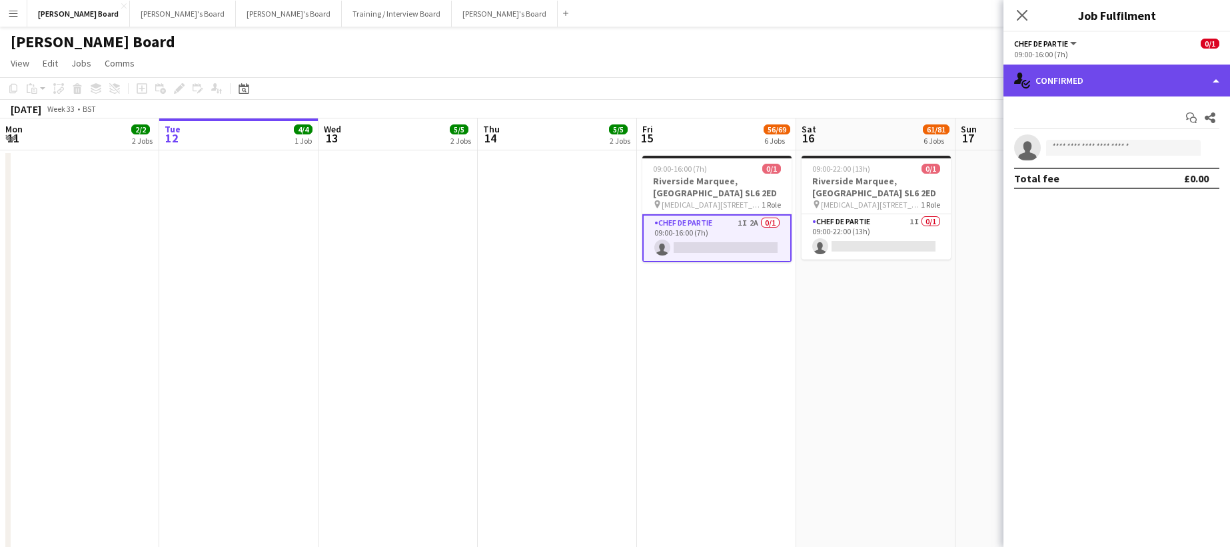
click at [1084, 91] on div "single-neutral-actions-check-2 Confirmed" at bounding box center [1116, 81] width 226 height 32
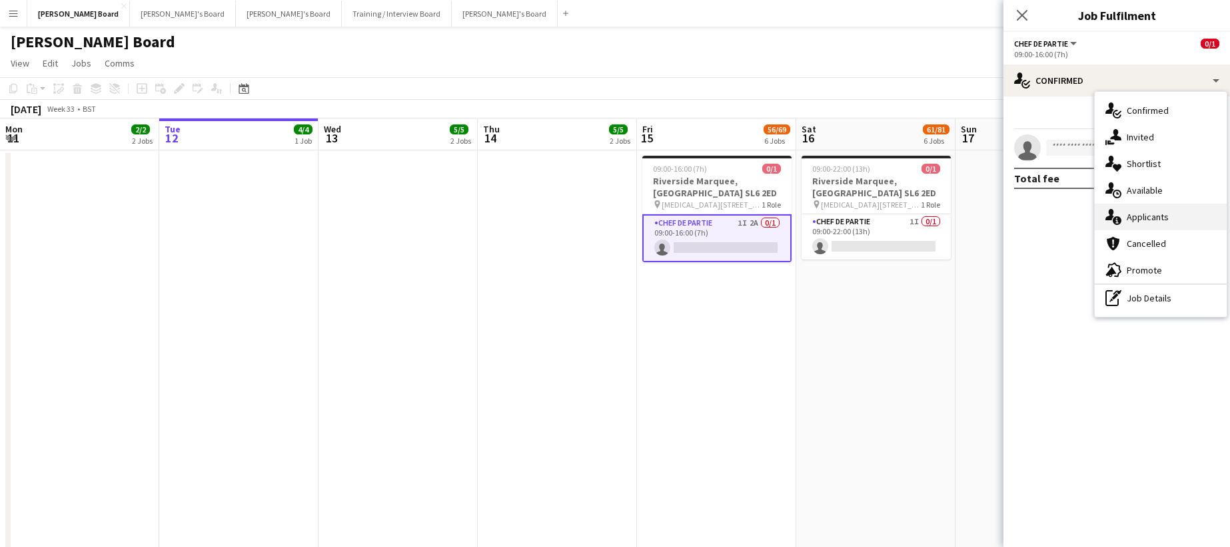
click at [1157, 220] on div "single-neutral-actions-information Applicants" at bounding box center [1160, 217] width 132 height 27
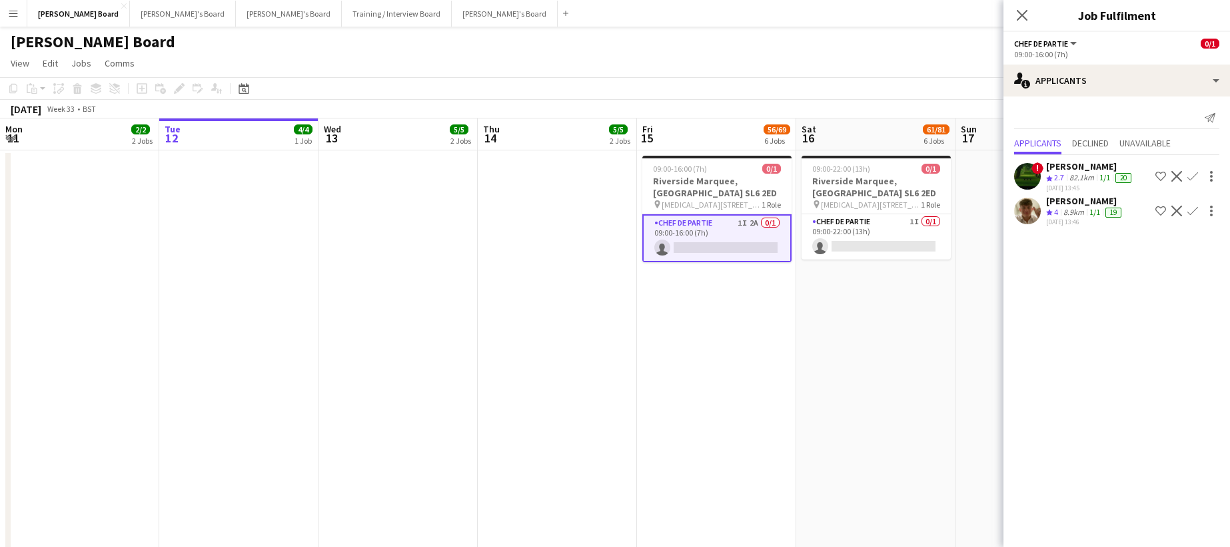
click at [1176, 170] on button "Decline" at bounding box center [1176, 177] width 16 height 16
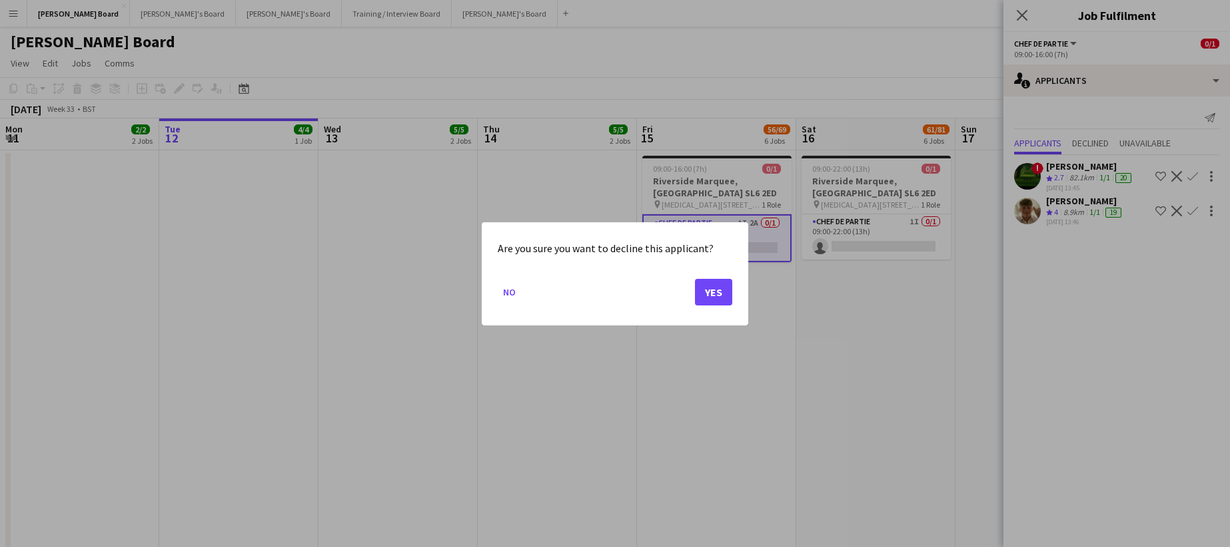
click at [691, 296] on mat-dialog-actions "No Yes" at bounding box center [615, 296] width 234 height 57
click at [705, 297] on button "Yes" at bounding box center [713, 291] width 37 height 27
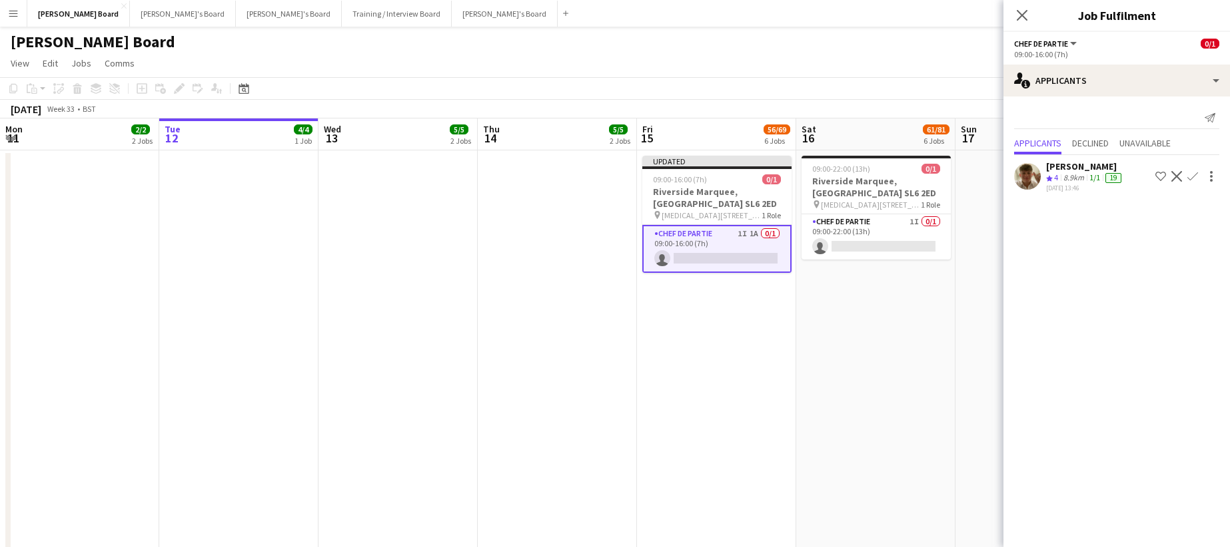
click at [436, 280] on app-date-cell at bounding box center [397, 356] width 159 height 410
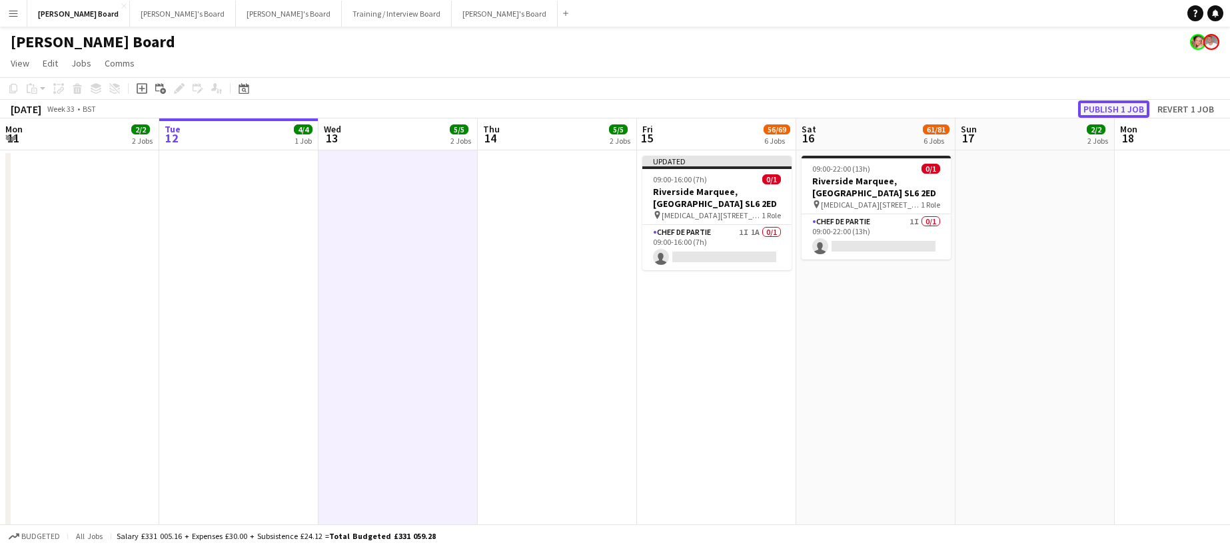
click at [1111, 109] on button "Publish 1 job" at bounding box center [1113, 109] width 71 height 17
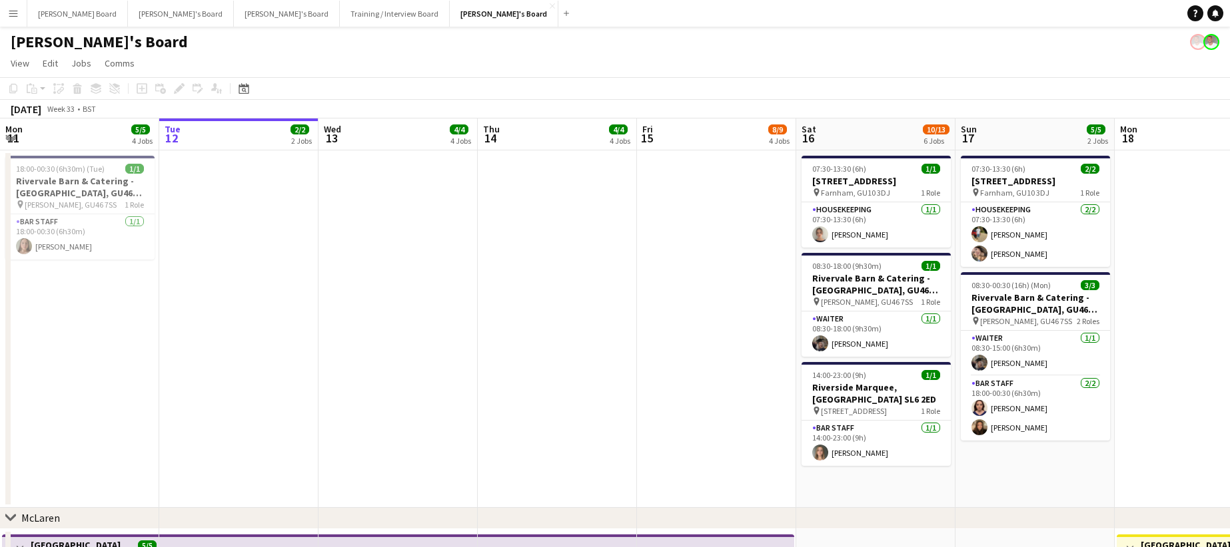
click at [3, 15] on button "Menu" at bounding box center [13, 13] width 27 height 27
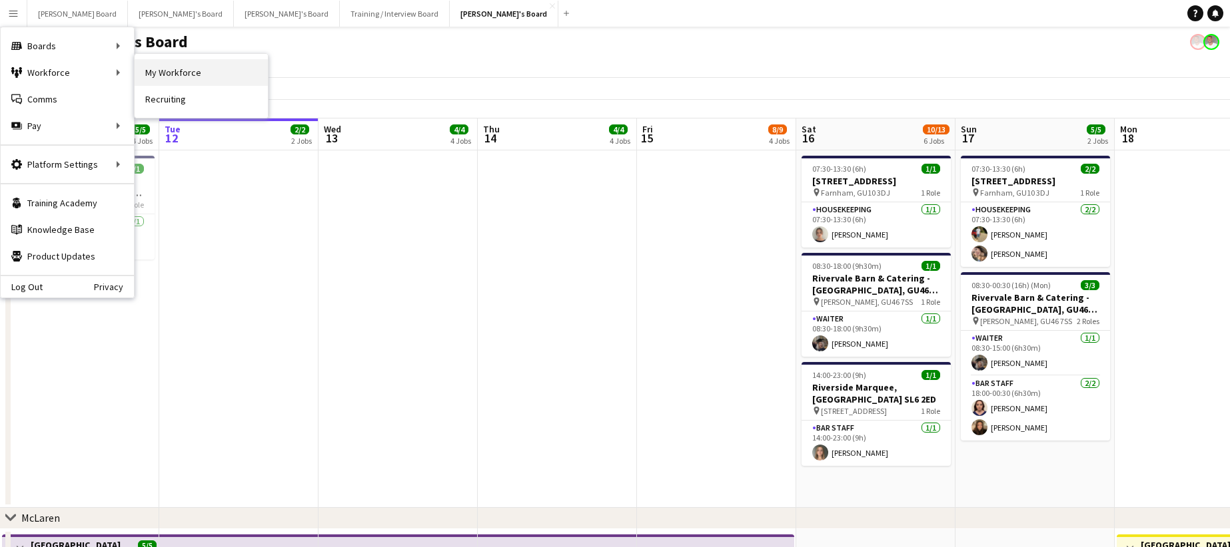
click at [172, 73] on link "My Workforce" at bounding box center [201, 72] width 133 height 27
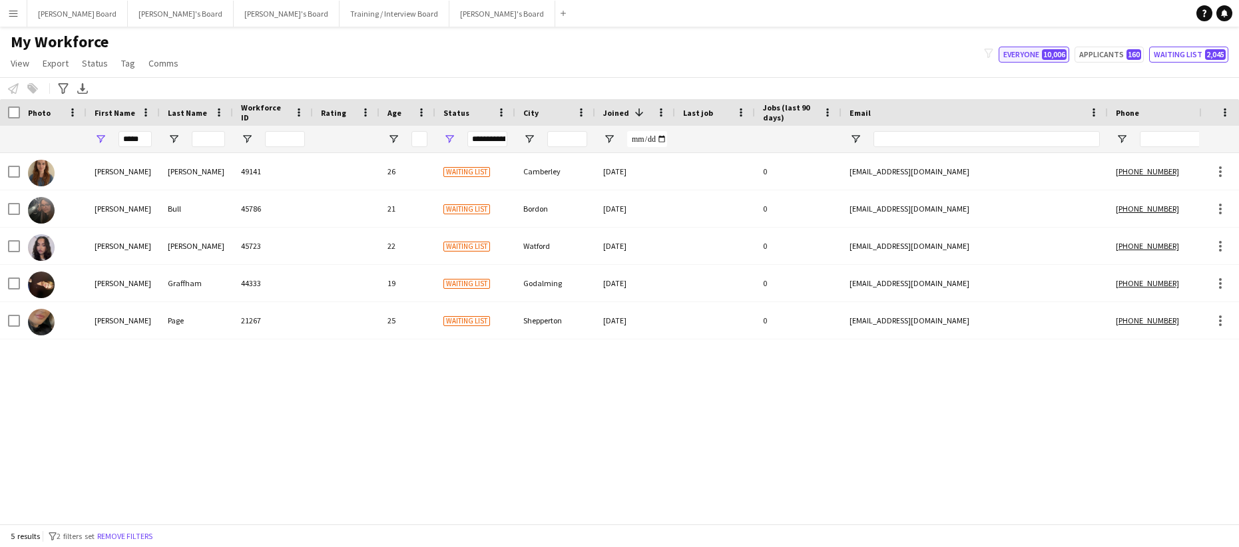
click at [1025, 55] on button "Everyone 10,006" at bounding box center [1034, 55] width 71 height 16
type input "**********"
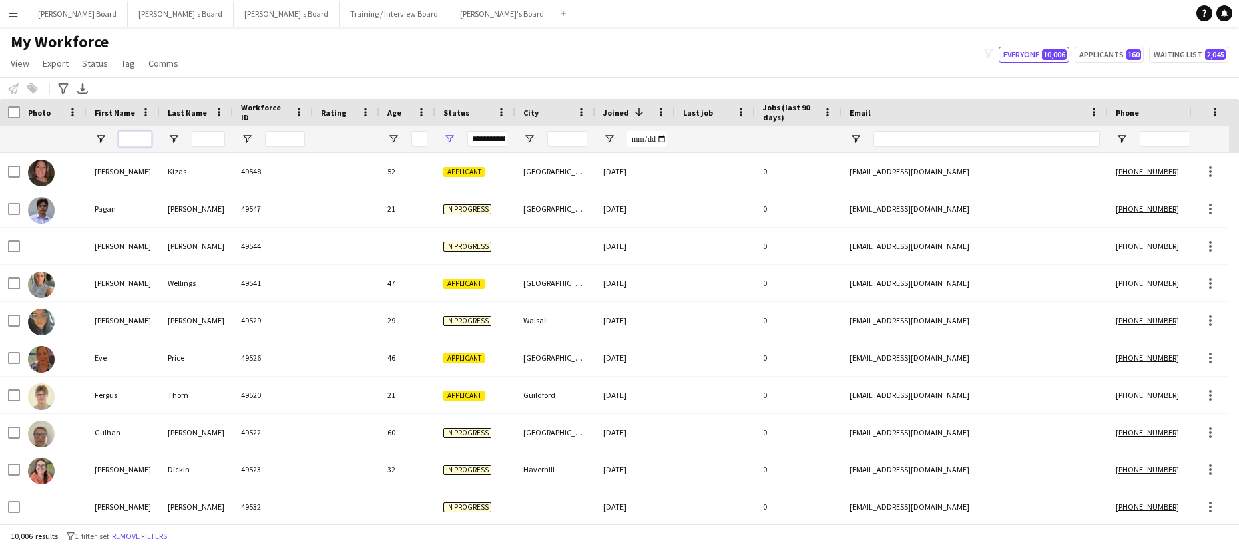
click at [135, 142] on input "First Name Filter Input" at bounding box center [135, 139] width 33 height 16
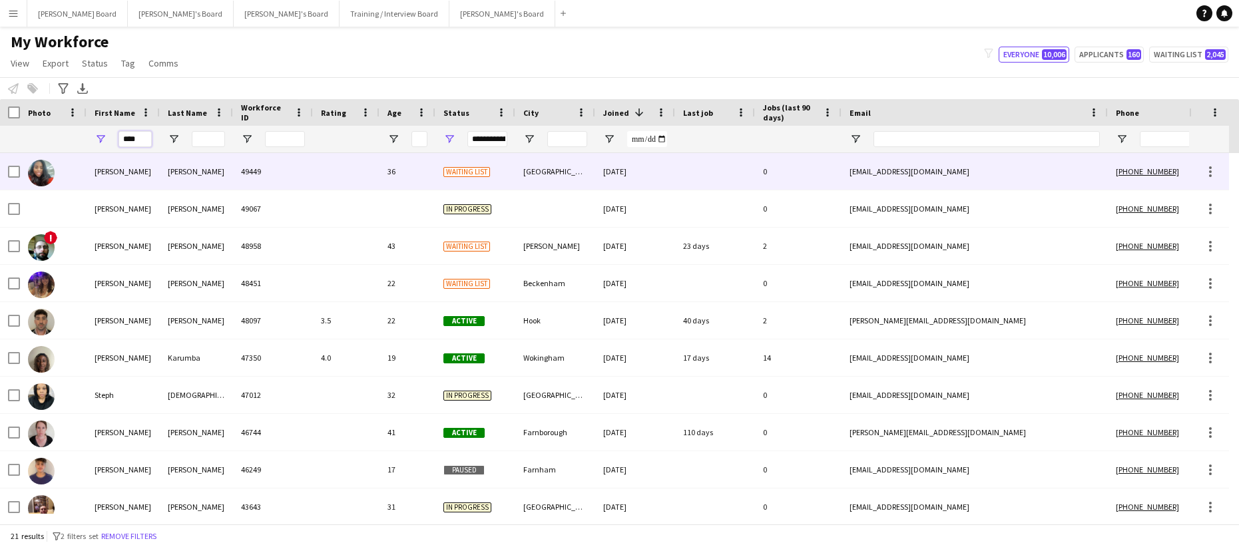
type input "****"
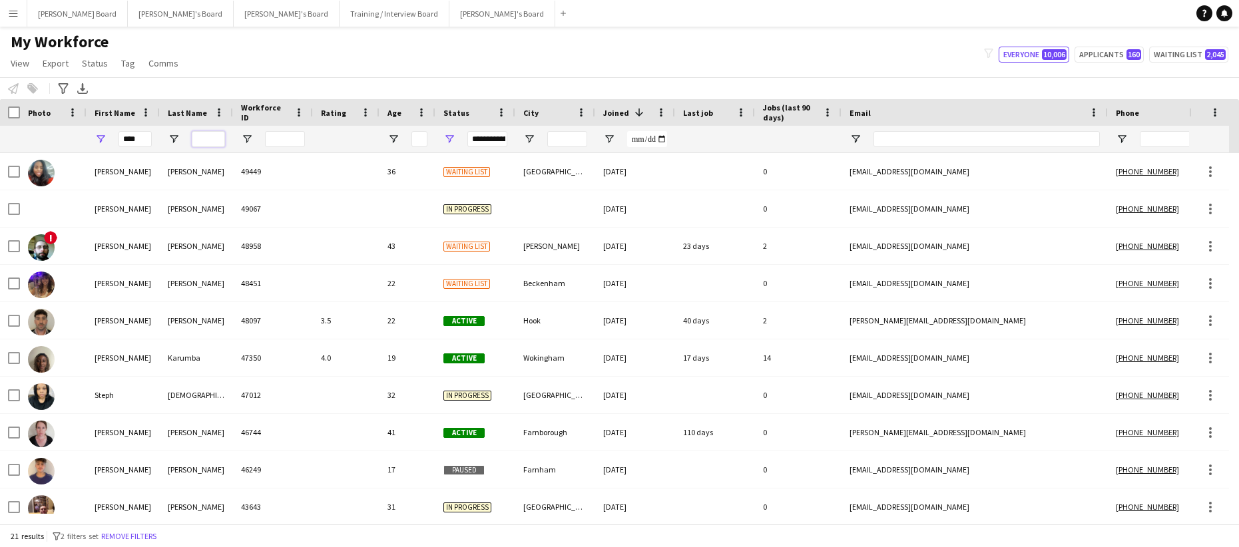
click at [208, 139] on input "Last Name Filter Input" at bounding box center [208, 139] width 33 height 16
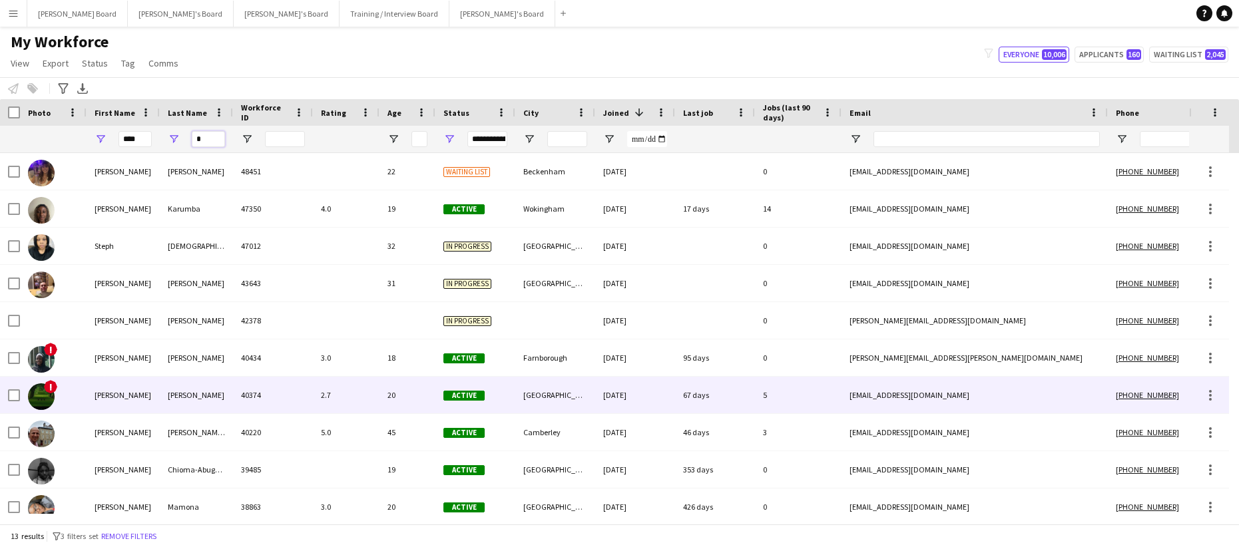
type input "*"
click at [175, 394] on div "[PERSON_NAME]" at bounding box center [196, 395] width 73 height 37
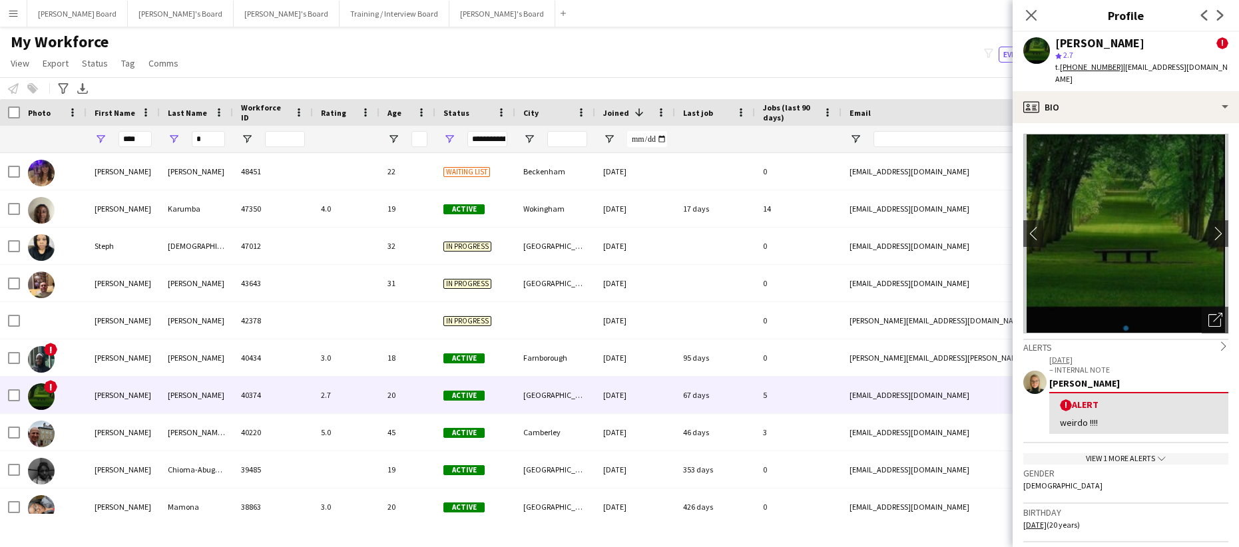
click at [1112, 454] on div "View 1 more alerts chevron-down" at bounding box center [1126, 459] width 205 height 11
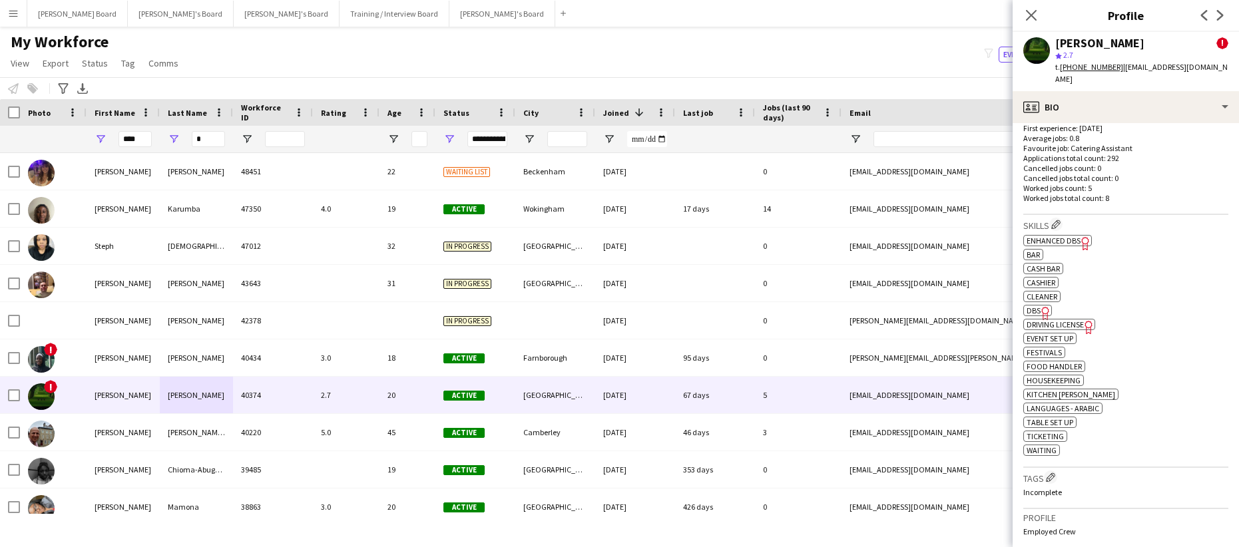
scroll to position [621, 0]
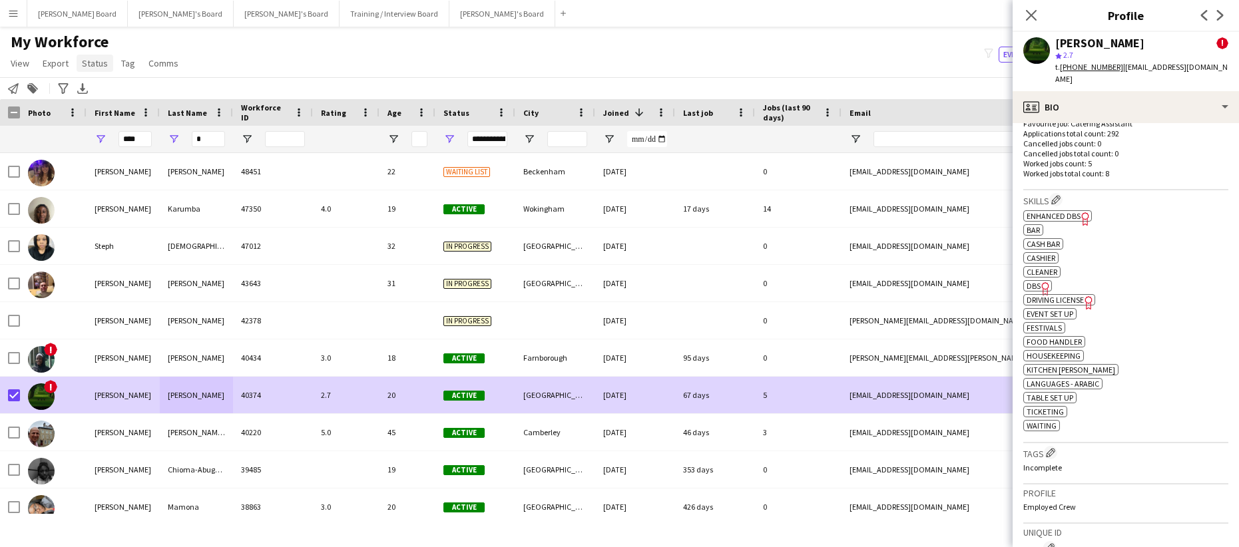
click at [102, 67] on span "Status" at bounding box center [95, 63] width 26 height 12
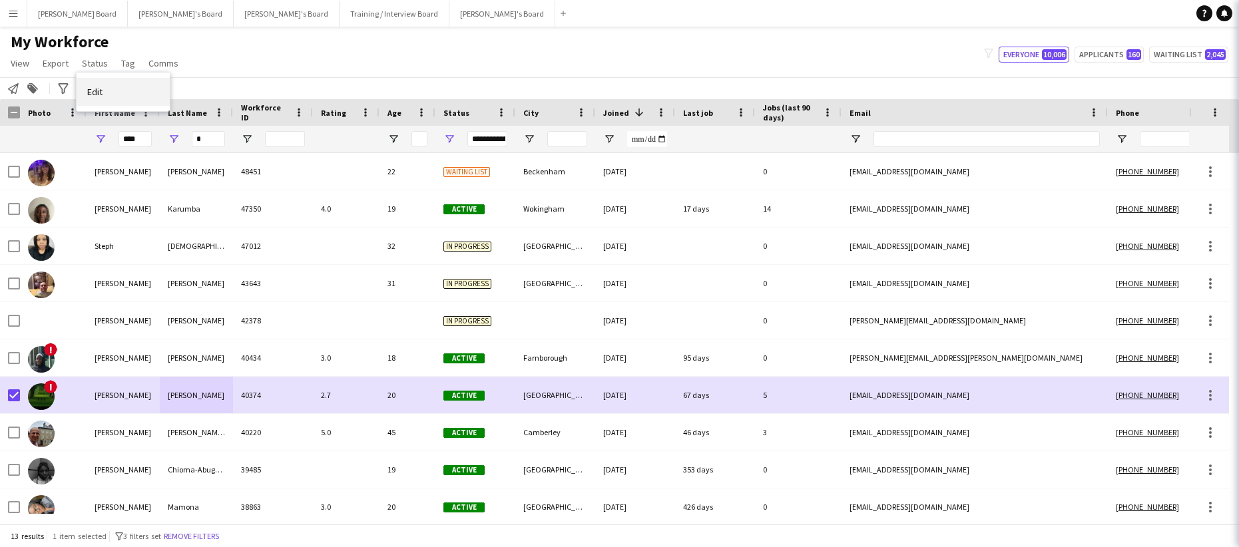
click at [115, 89] on link "Edit" at bounding box center [123, 92] width 93 height 28
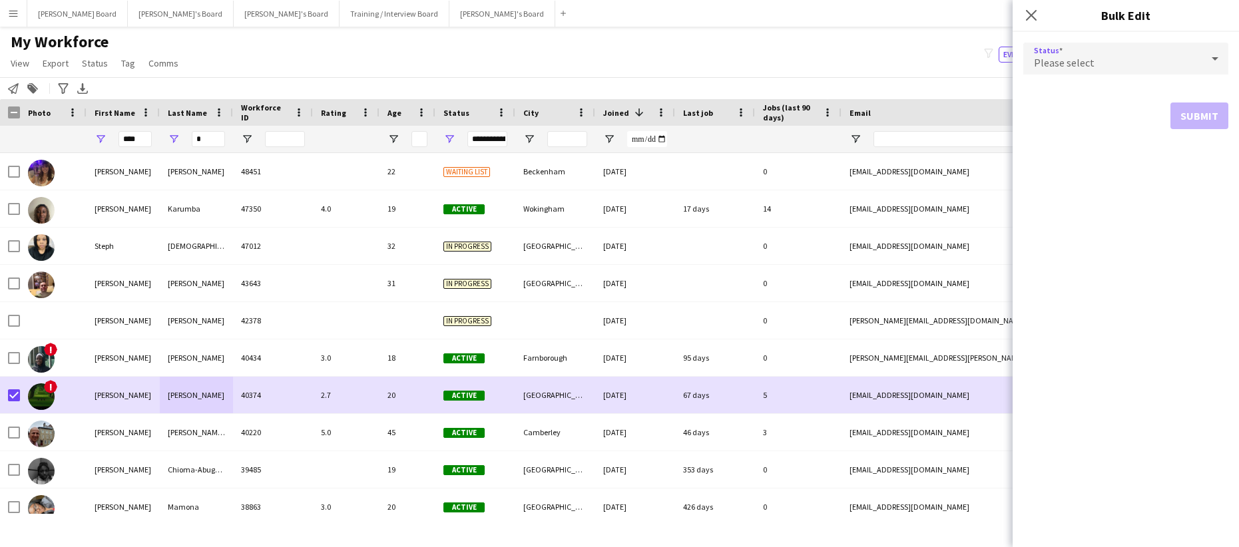
click at [1058, 66] on div "Please select" at bounding box center [1113, 59] width 178 height 32
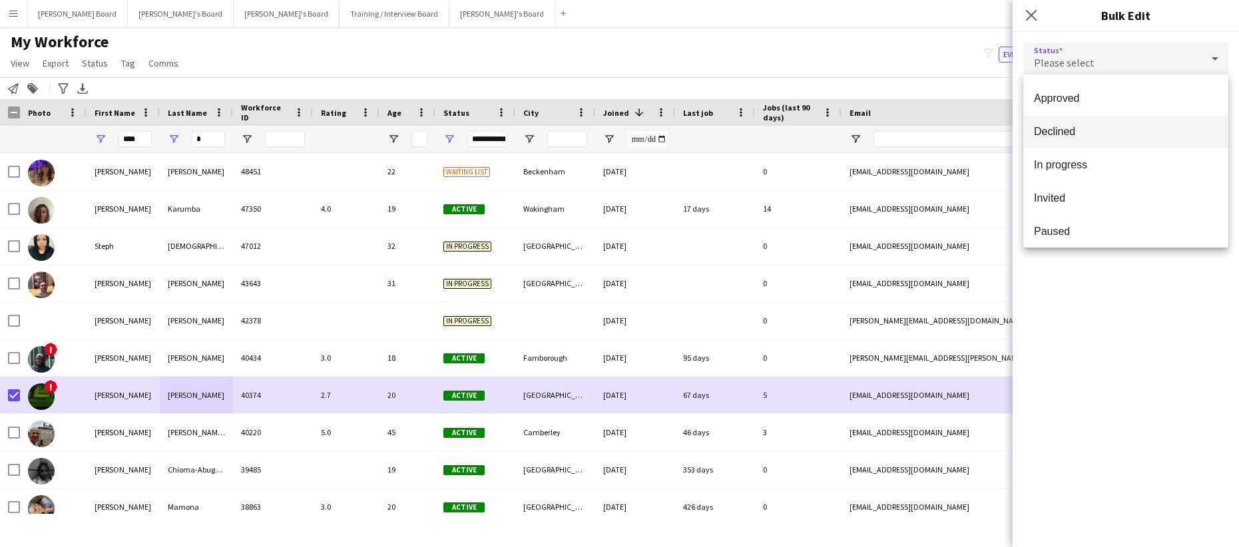
scroll to position [89, 0]
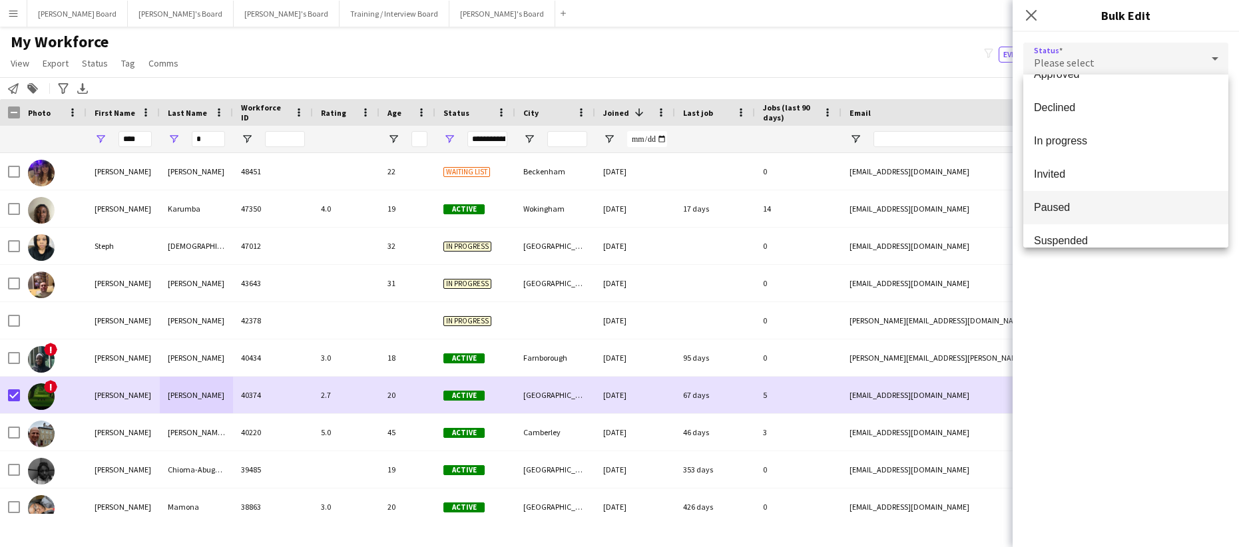
click at [1092, 208] on span "Paused" at bounding box center [1126, 207] width 184 height 13
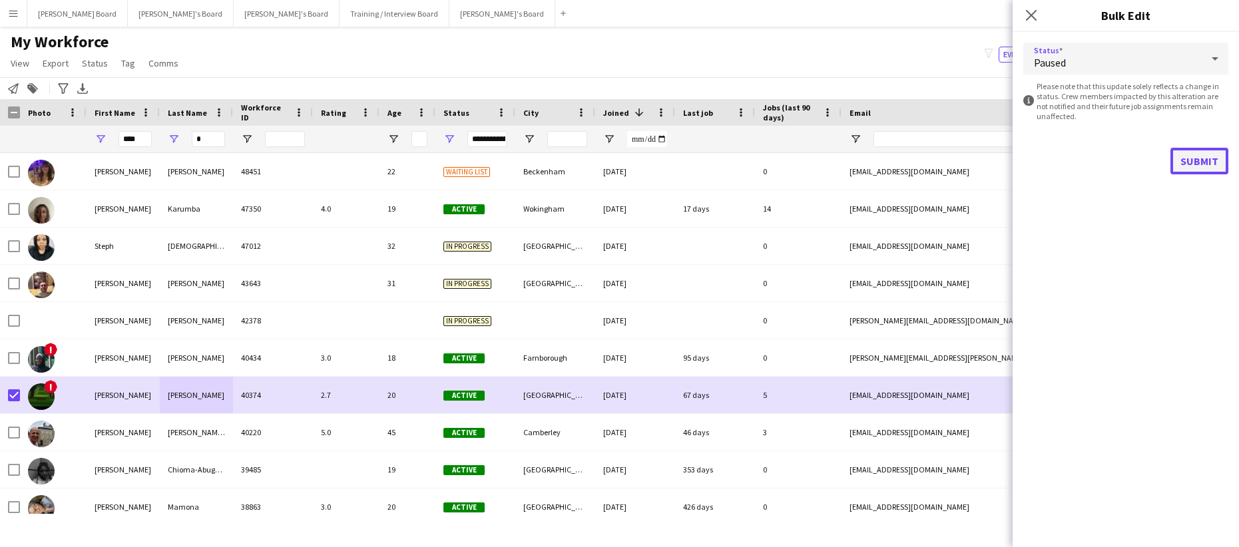
click at [1192, 170] on button "Submit" at bounding box center [1200, 161] width 58 height 27
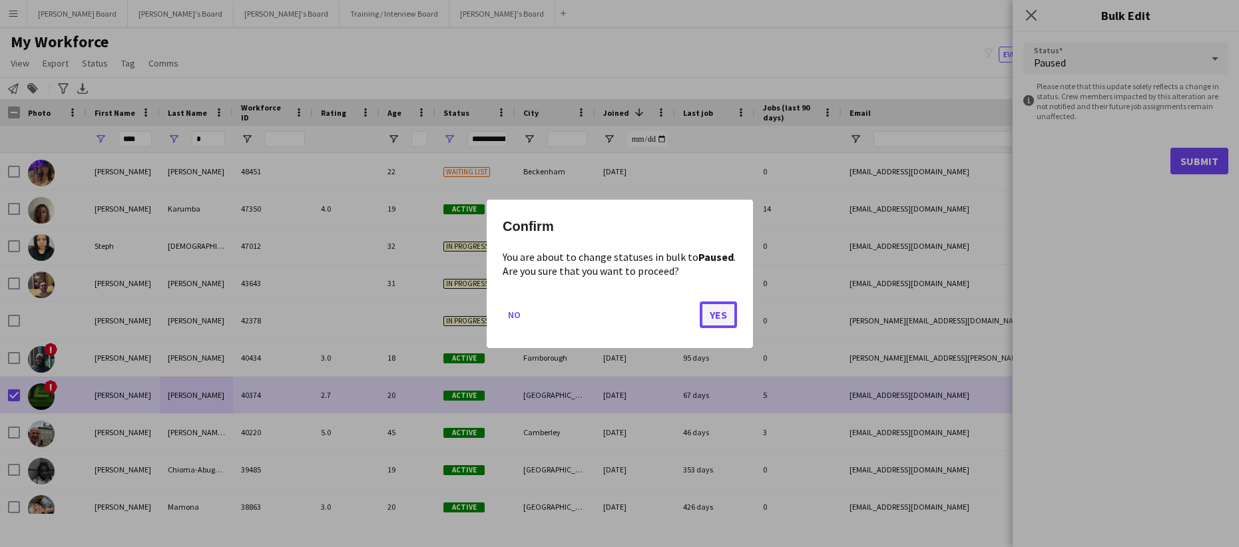
drag, startPoint x: 720, startPoint y: 316, endPoint x: 730, endPoint y: 317, distance: 10.1
click at [720, 316] on button "Yes" at bounding box center [718, 314] width 37 height 27
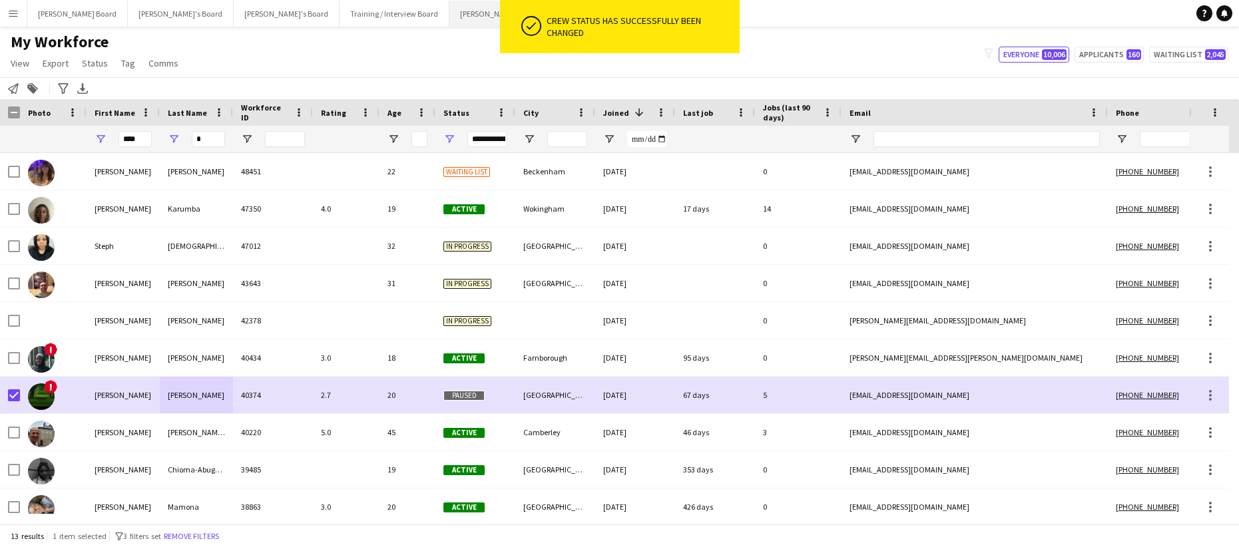
click at [450, 15] on button "[PERSON_NAME]'s Board Close" at bounding box center [503, 14] width 106 height 26
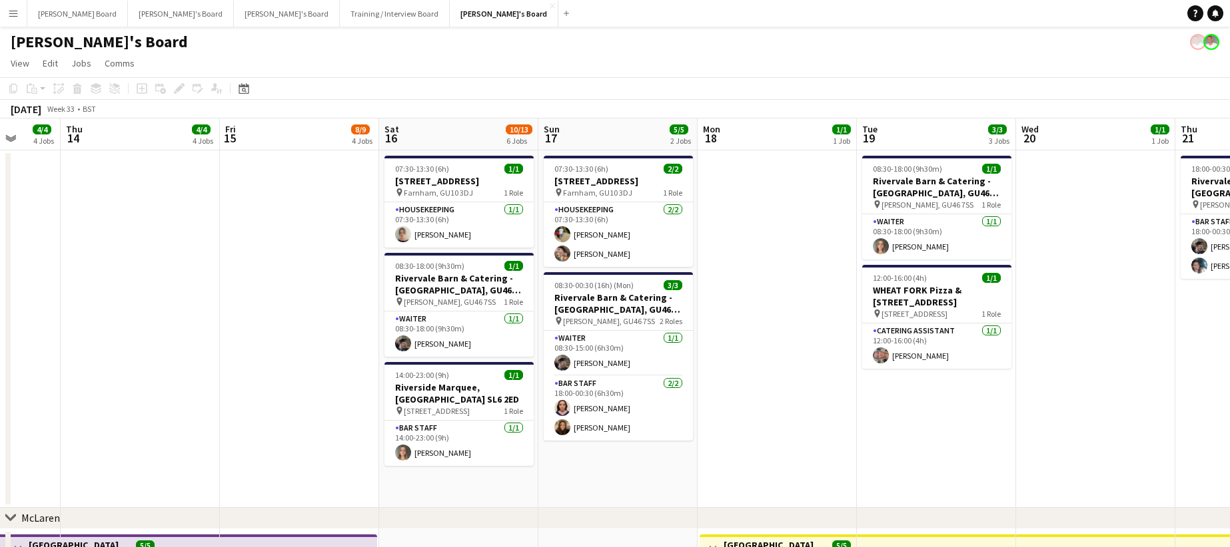
scroll to position [0, 478]
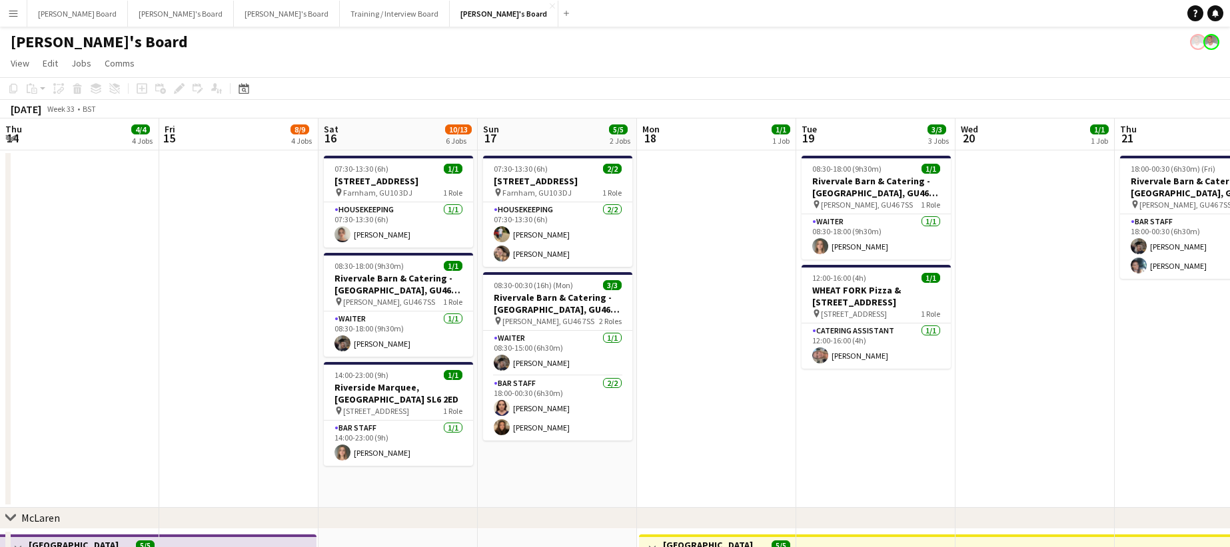
drag, startPoint x: 1102, startPoint y: 273, endPoint x: 625, endPoint y: 277, distance: 477.6
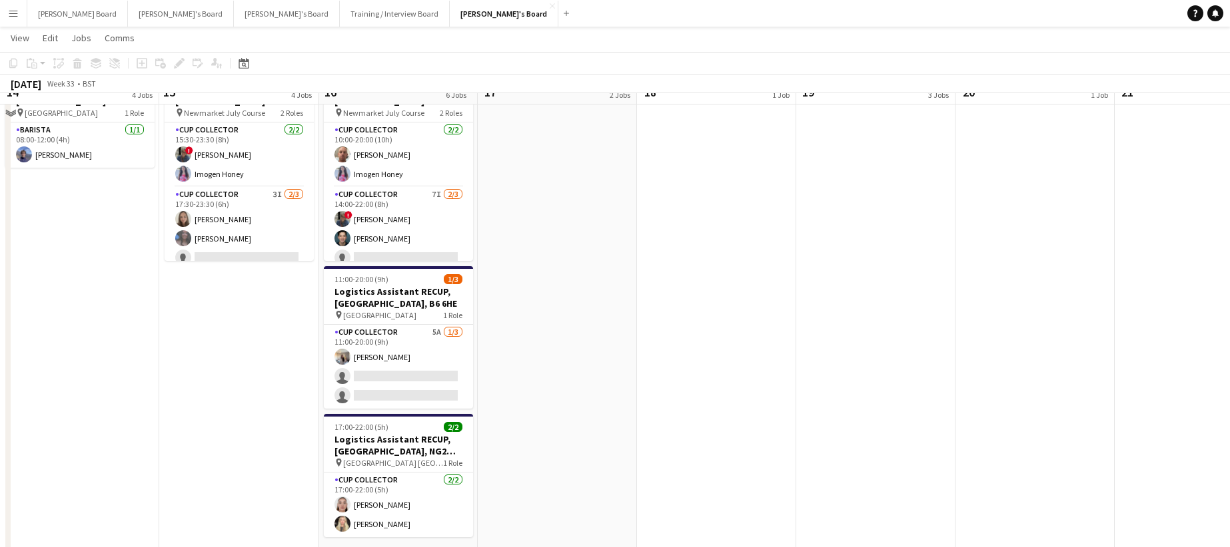
scroll to position [1066, 0]
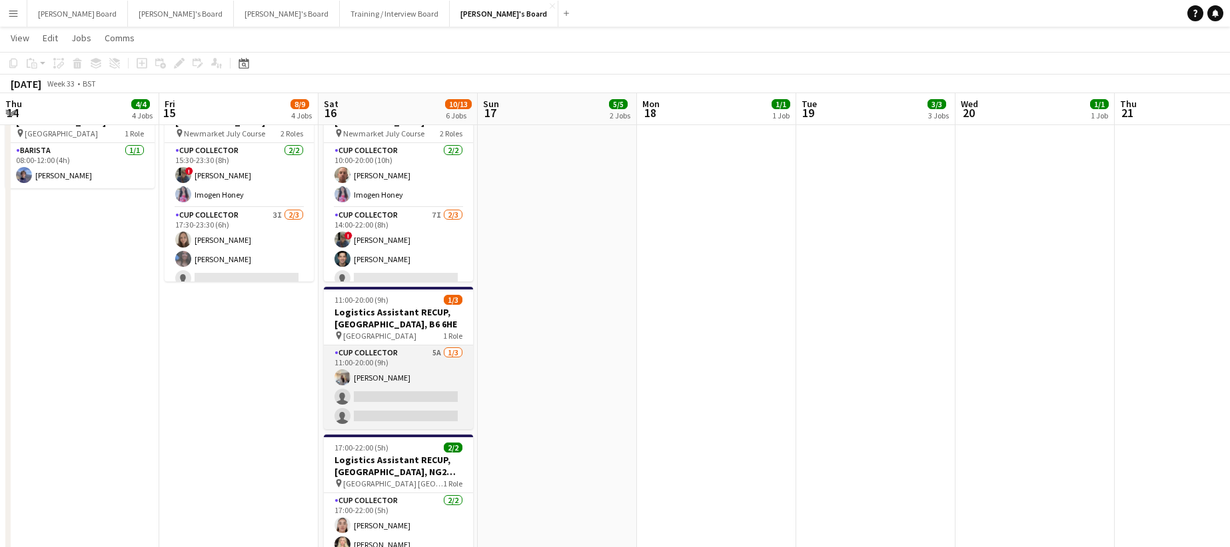
click at [422, 397] on app-card-role "CUP COLLECTOR 5A [DATE] 11:00-20:00 (9h) [PERSON_NAME] single-neutral-actions s…" at bounding box center [398, 388] width 149 height 84
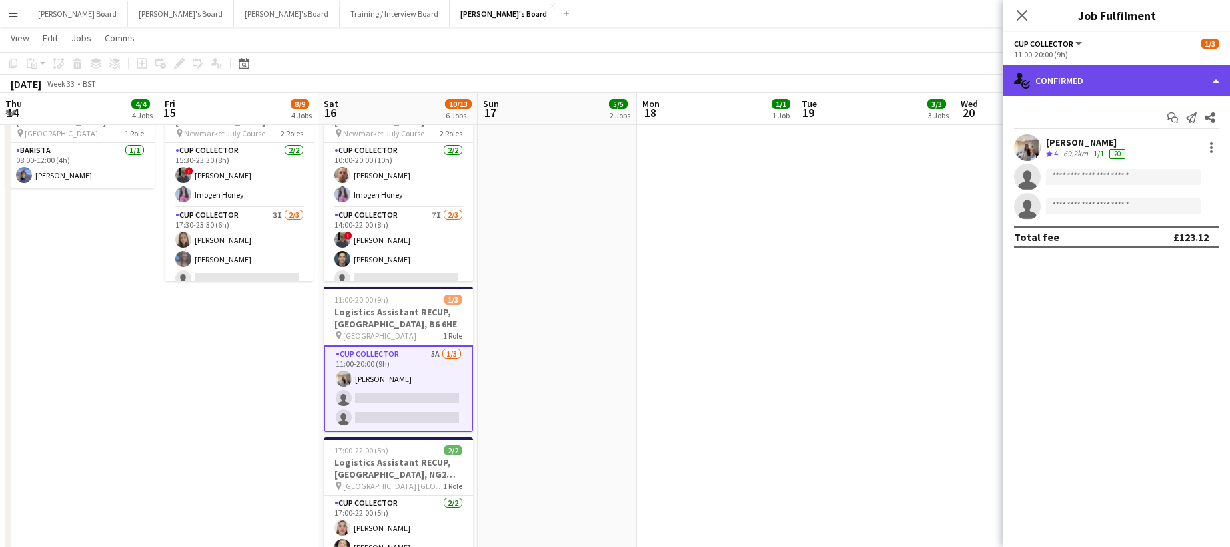
click at [1106, 69] on div "single-neutral-actions-check-2 Confirmed" at bounding box center [1116, 81] width 226 height 32
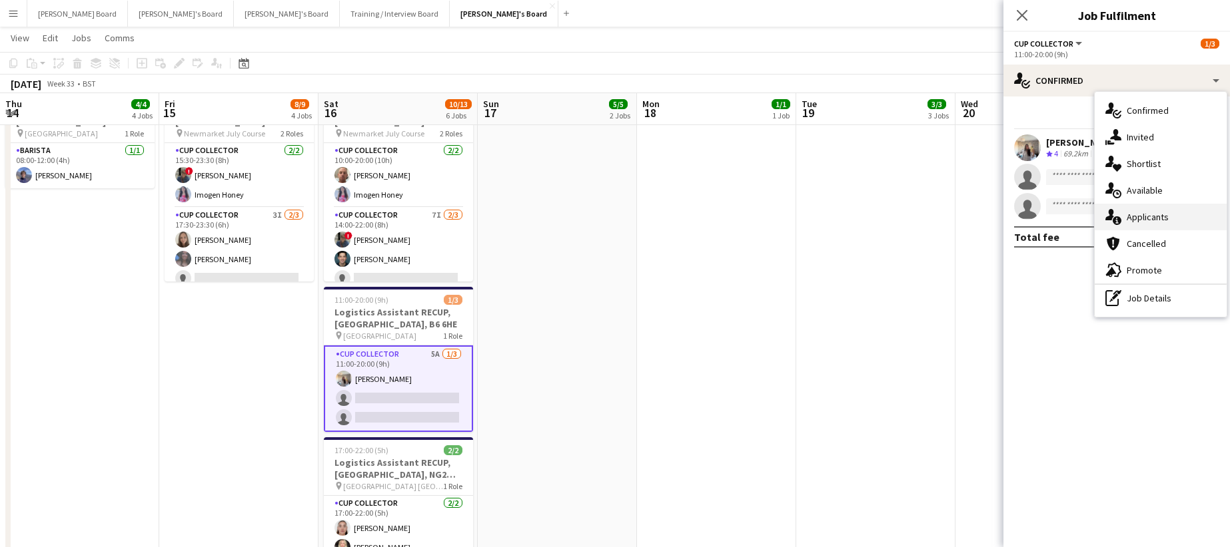
click at [1161, 213] on div "single-neutral-actions-information Applicants" at bounding box center [1160, 217] width 132 height 27
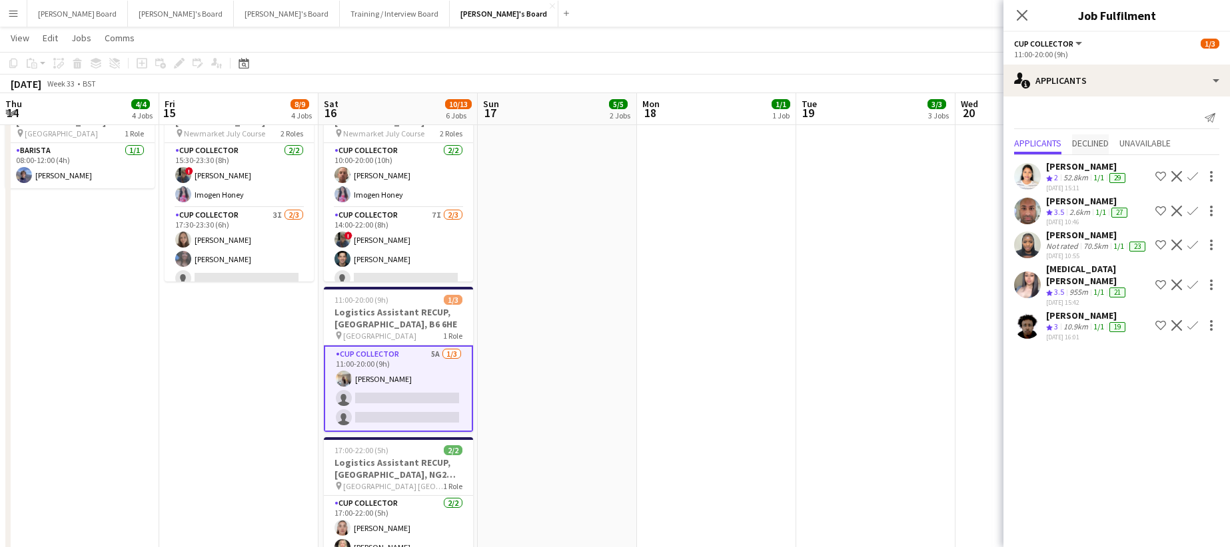
click at [1104, 142] on span "Declined" at bounding box center [1090, 143] width 37 height 9
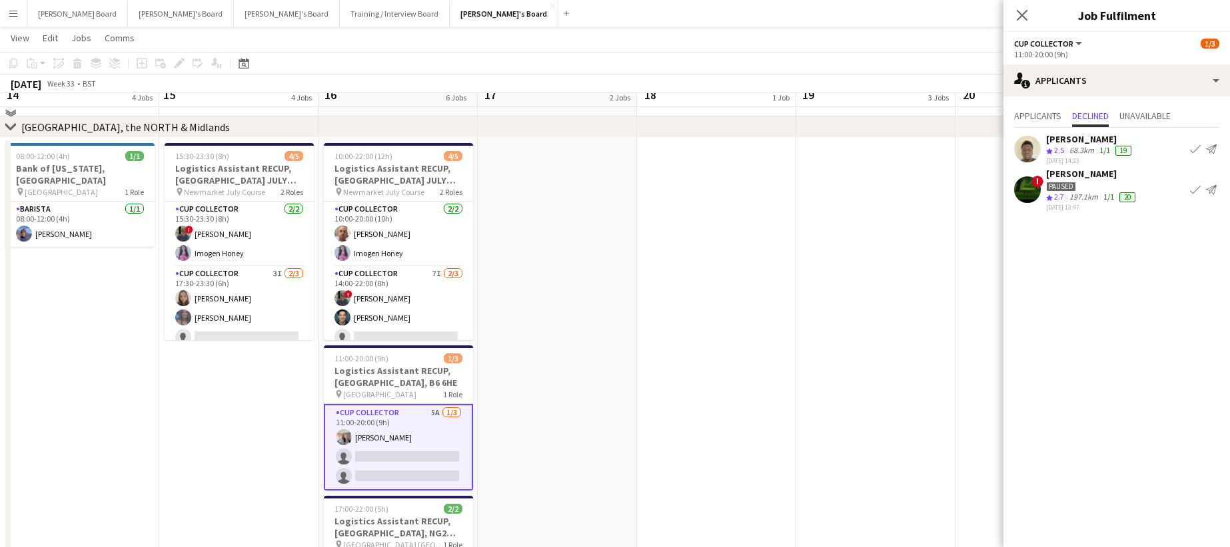
scroll to position [983, 0]
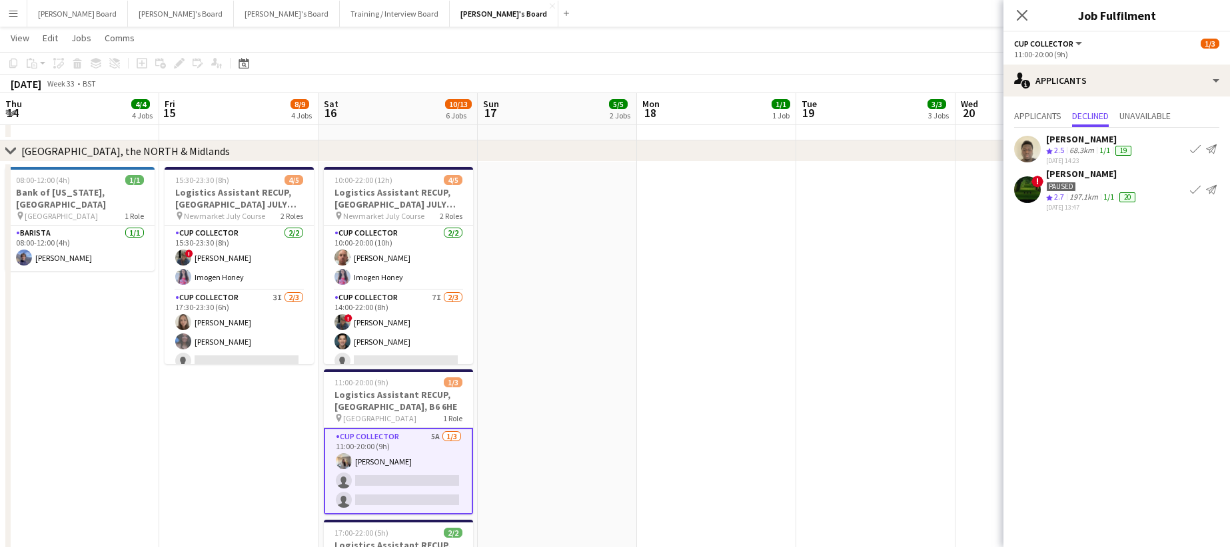
click at [836, 328] on app-date-cell at bounding box center [875, 529] width 159 height 735
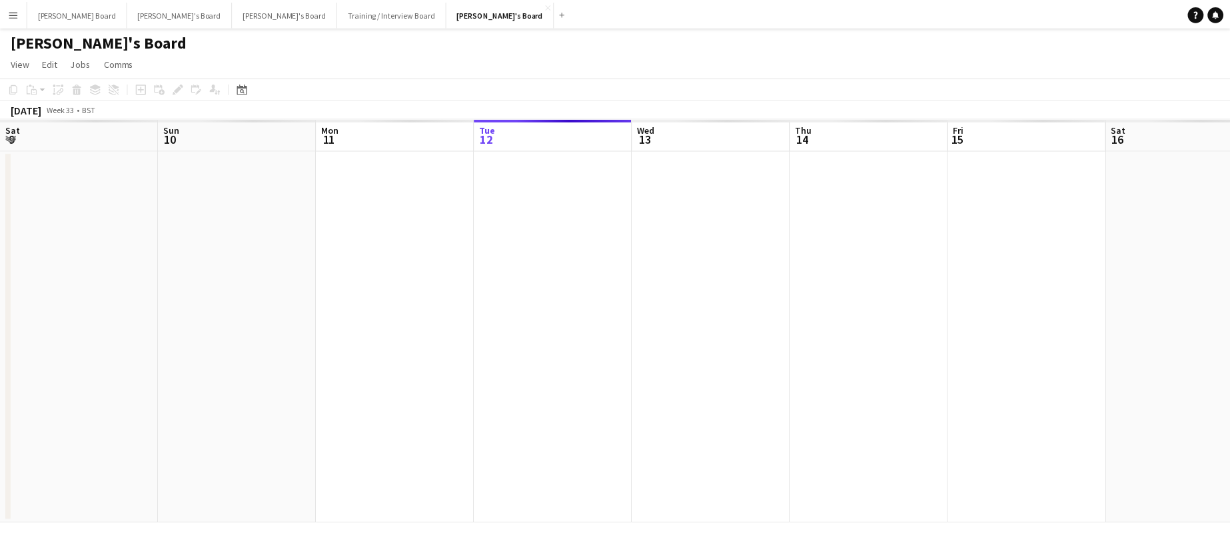
scroll to position [0, 318]
